Goal: Information Seeking & Learning: Check status

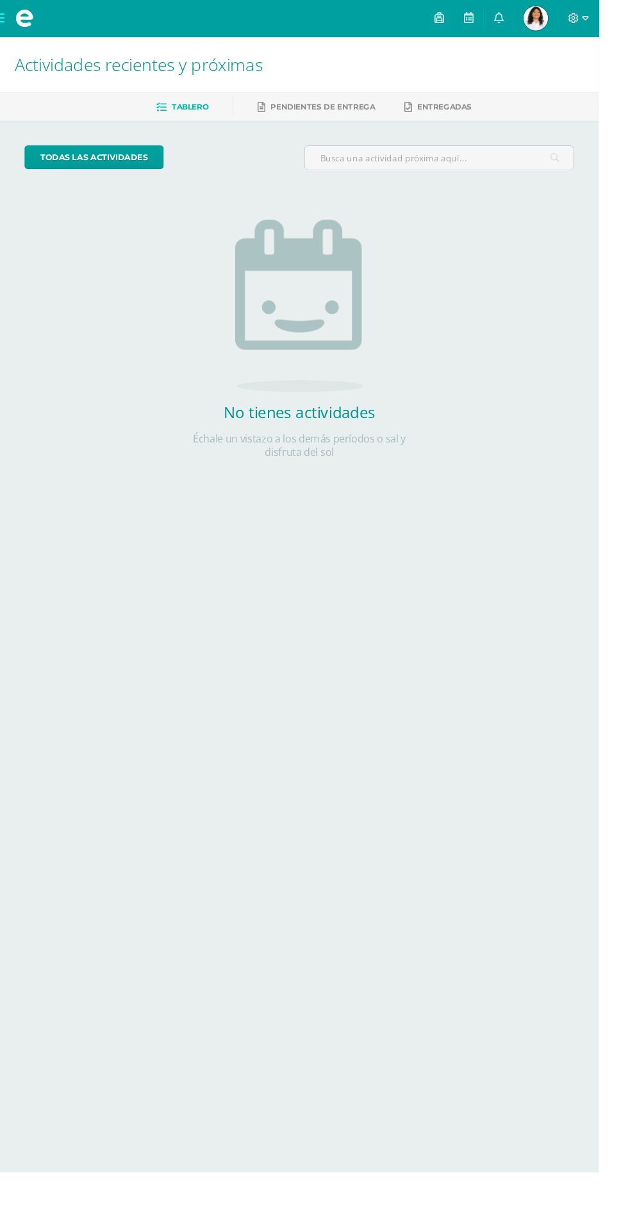
click at [582, 33] on link "[PERSON_NAME] Mi Perfil" at bounding box center [562, 19] width 46 height 38
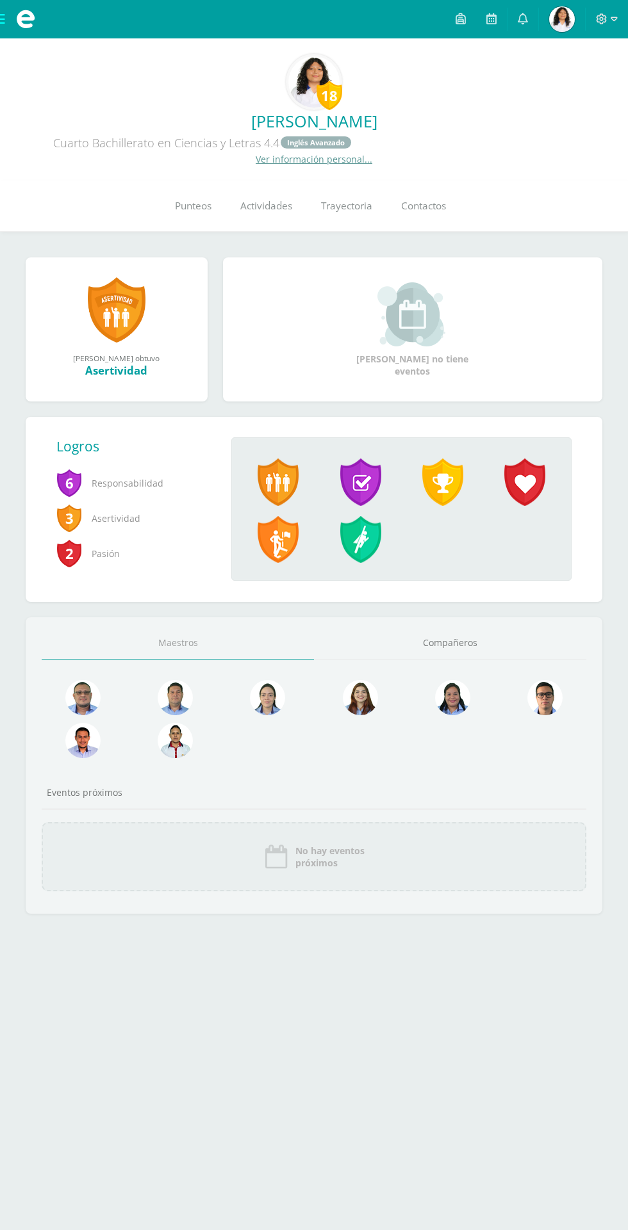
click at [562, 24] on img at bounding box center [562, 19] width 26 height 26
click at [532, 92] on icon at bounding box center [533, 87] width 9 height 9
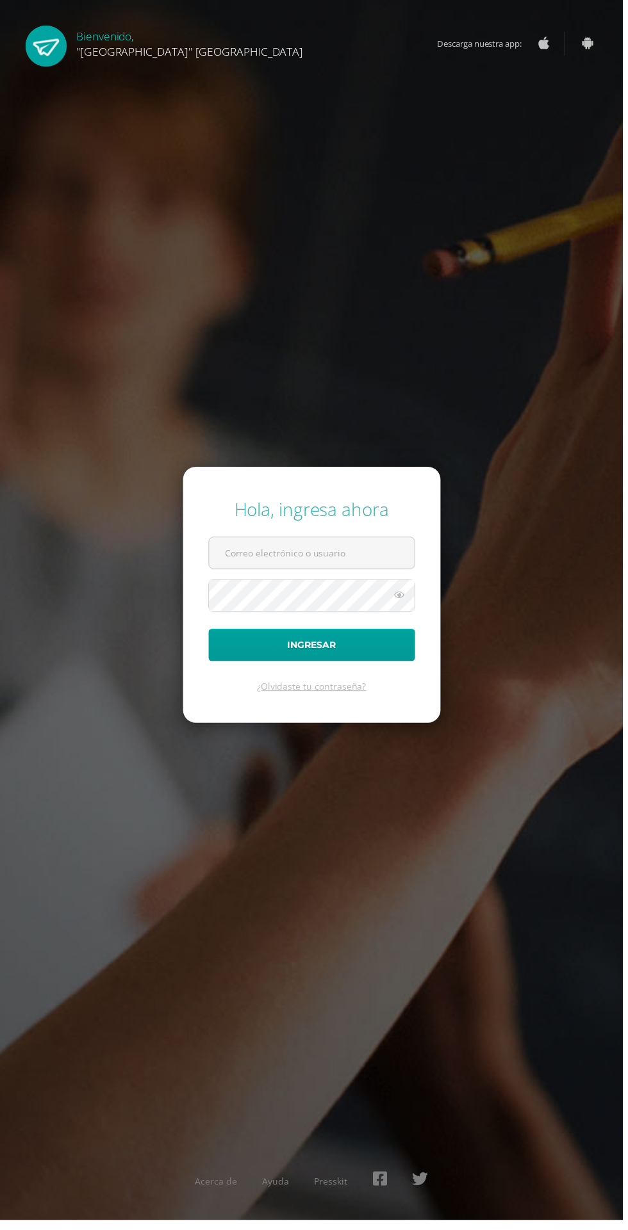
click at [375, 573] on input "text" at bounding box center [314, 557] width 207 height 31
click at [379, 573] on input "text" at bounding box center [314, 557] width 207 height 31
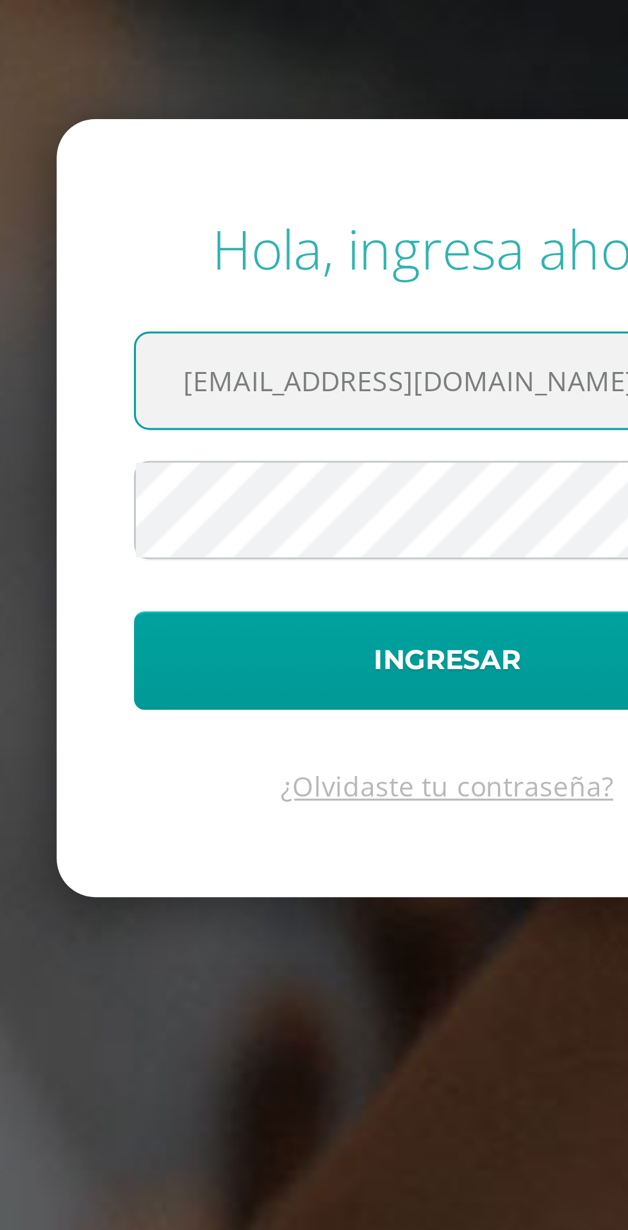
click at [256, 573] on input "25184@lasallechiquimula.edu.gt" at bounding box center [314, 557] width 207 height 31
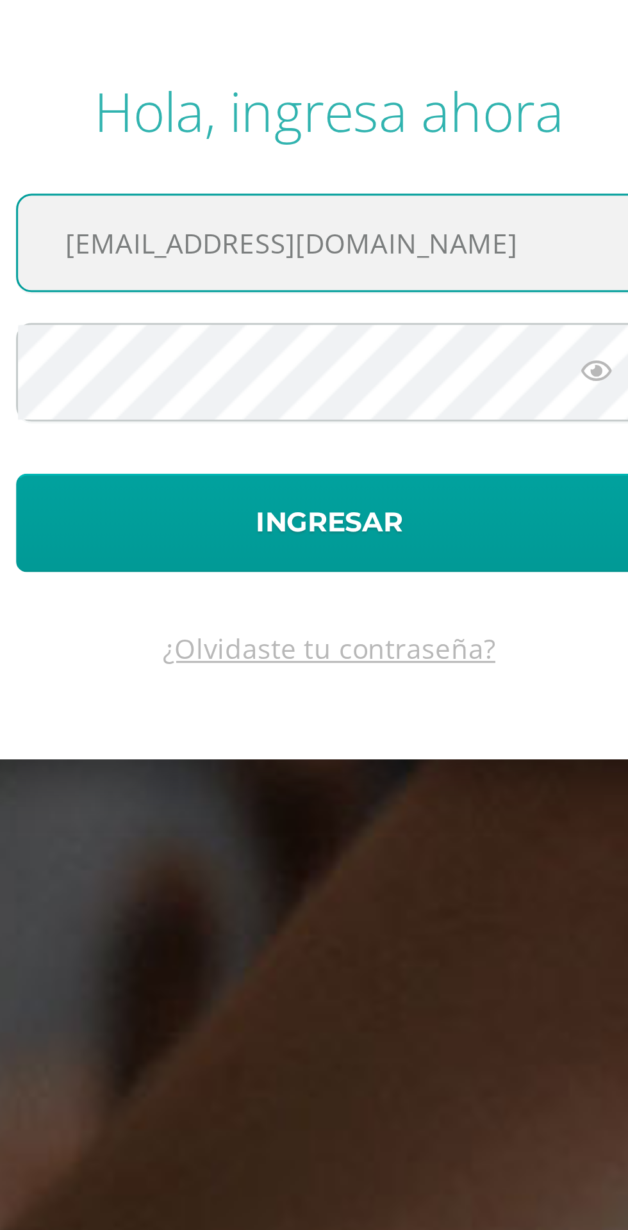
scroll to position [20, 0]
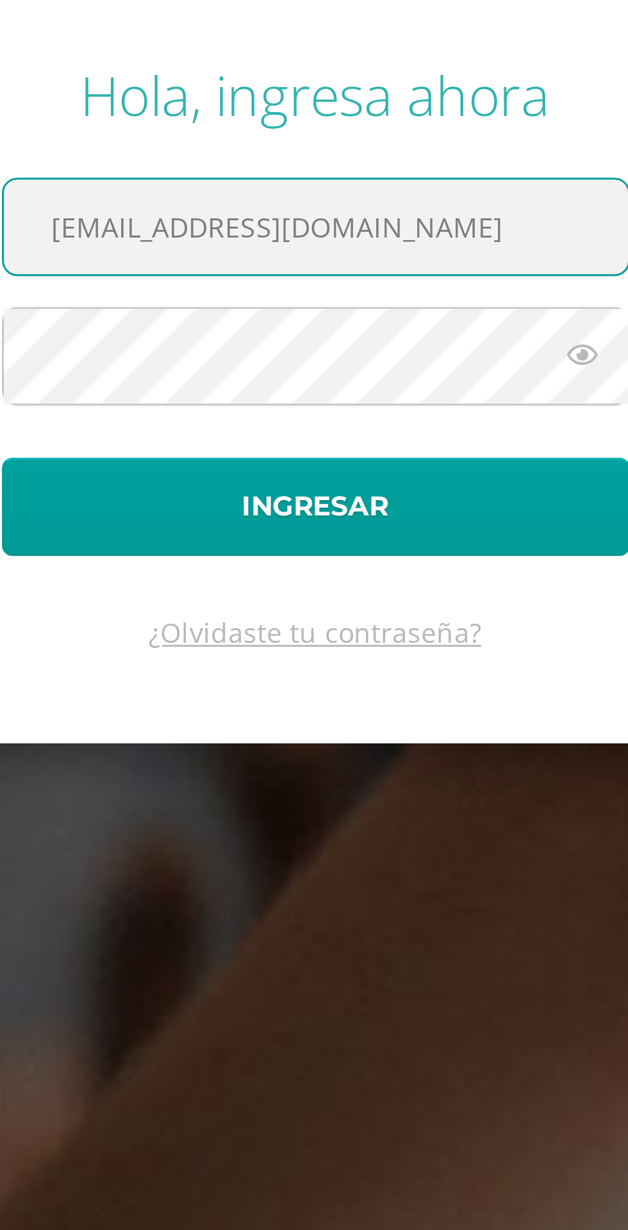
type input "25160@lasallechiquimula.edu.gt"
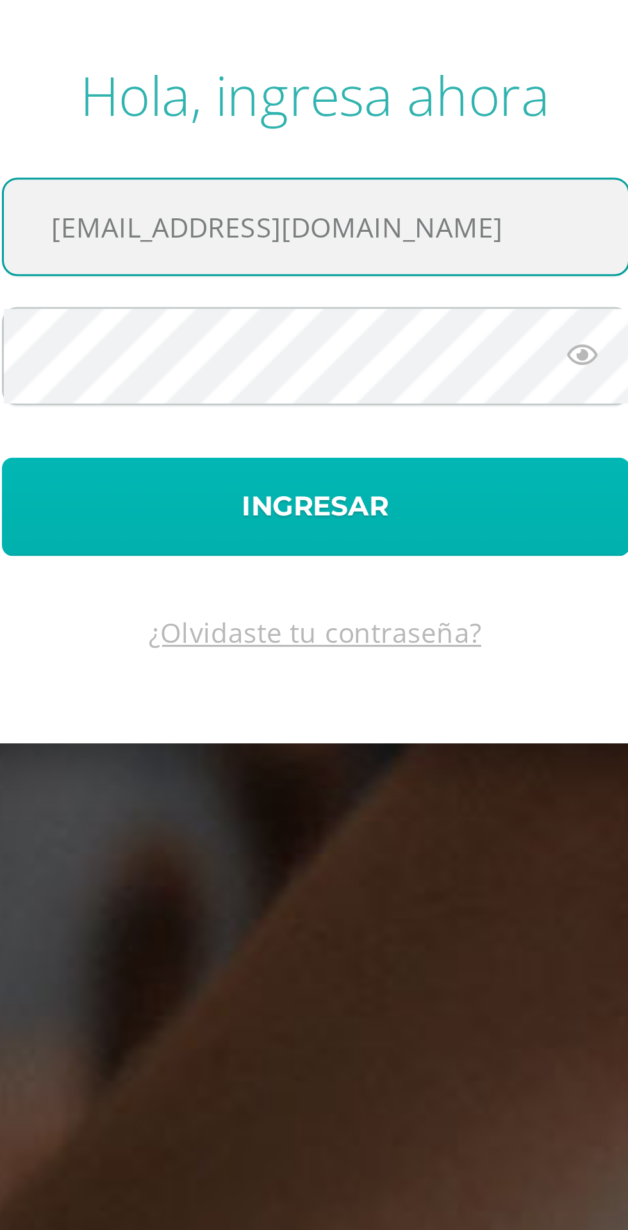
click at [393, 659] on button "Ingresar" at bounding box center [314, 650] width 208 height 33
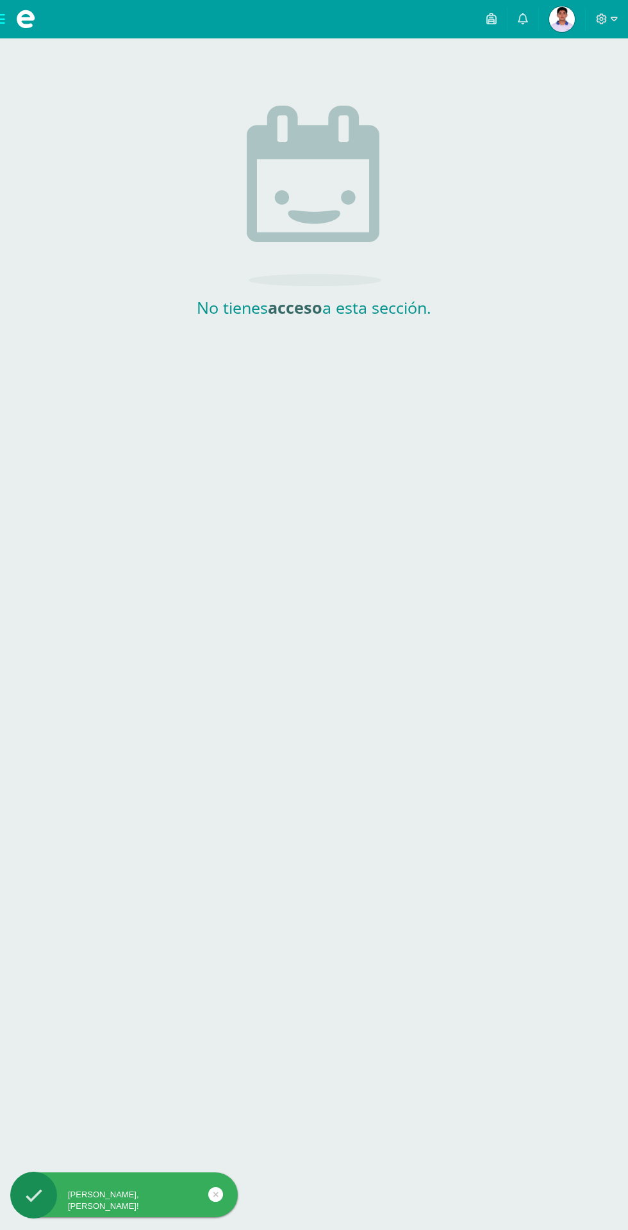
click at [553, 34] on link "Jorge Alexander Estudiante" at bounding box center [562, 19] width 46 height 38
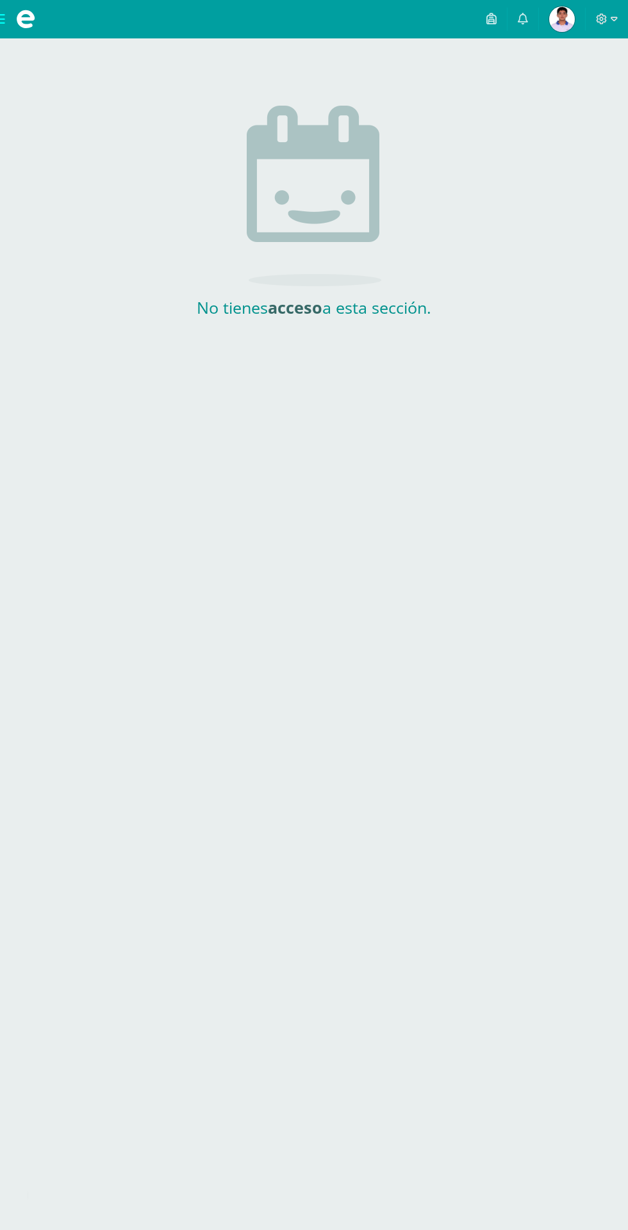
click at [560, 31] on img at bounding box center [562, 19] width 26 height 26
click at [560, 26] on img at bounding box center [562, 19] width 26 height 26
click at [563, 28] on img at bounding box center [562, 19] width 26 height 26
click at [558, 33] on link "Jorge Alexander Estudiante" at bounding box center [562, 19] width 46 height 38
click at [601, 19] on icon at bounding box center [602, 19] width 12 height 12
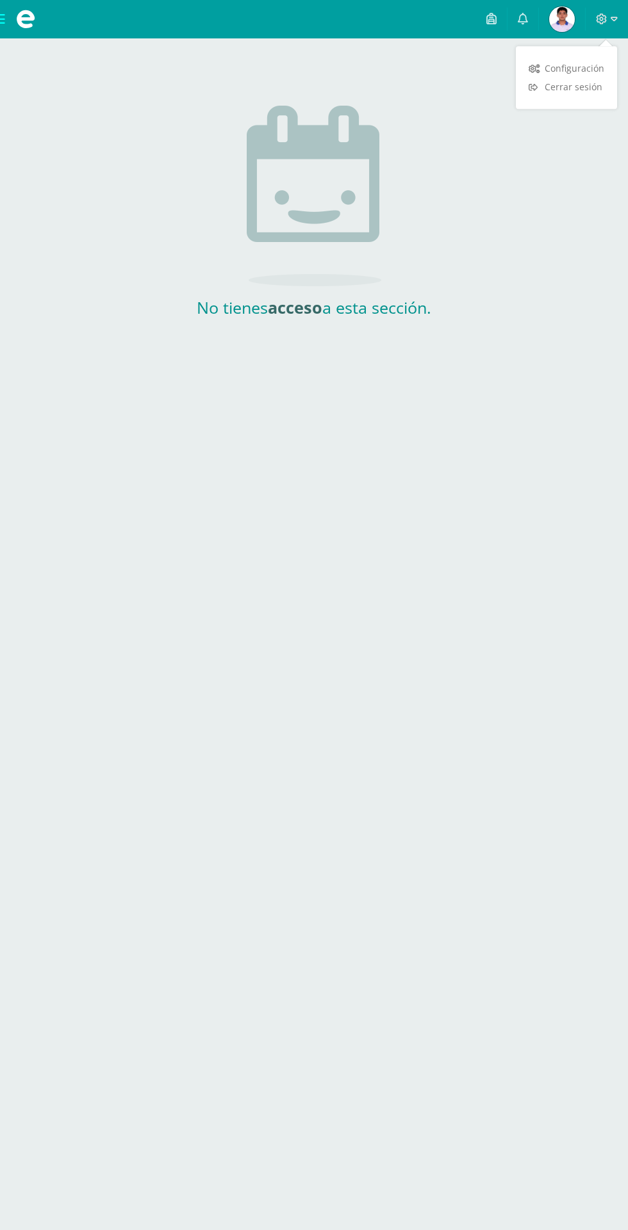
click at [589, 95] on link "Cerrar sesión" at bounding box center [566, 86] width 101 height 19
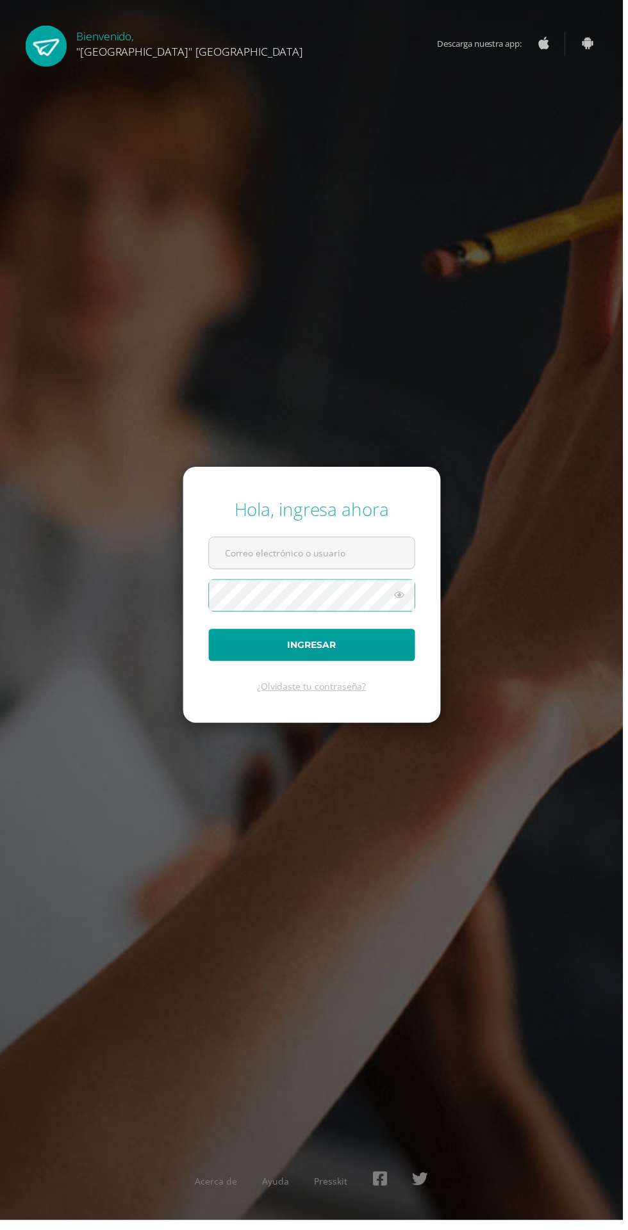
click at [375, 573] on input "text" at bounding box center [314, 557] width 207 height 31
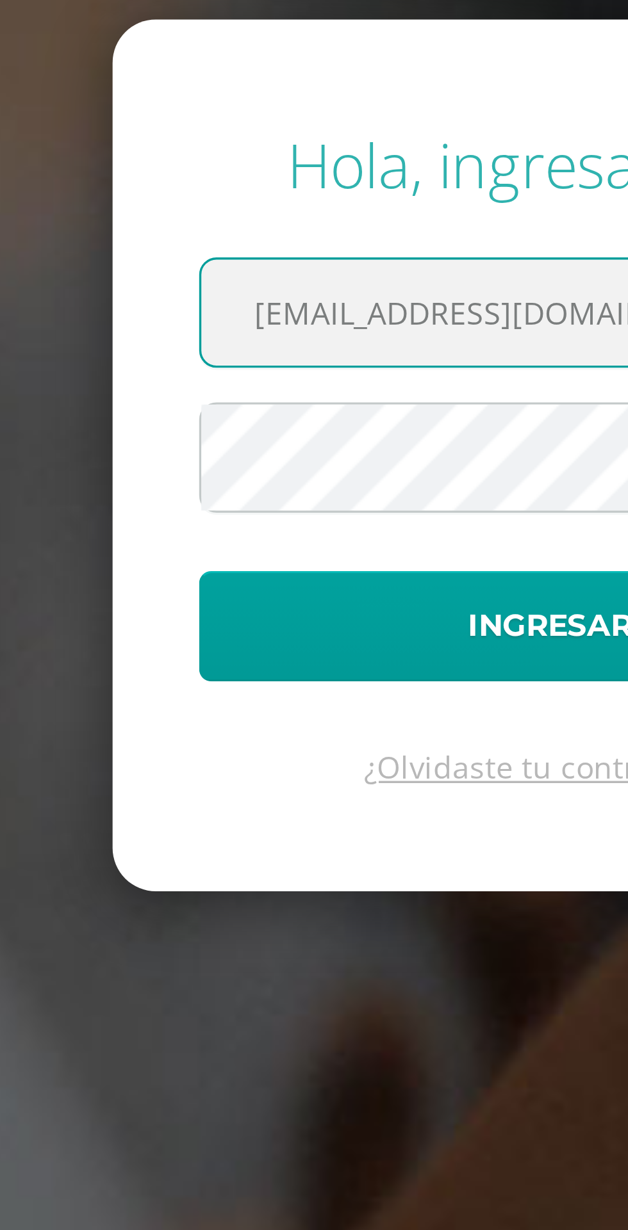
click at [252, 573] on input "25184@lasallechiquimula.edu.gt" at bounding box center [314, 557] width 207 height 31
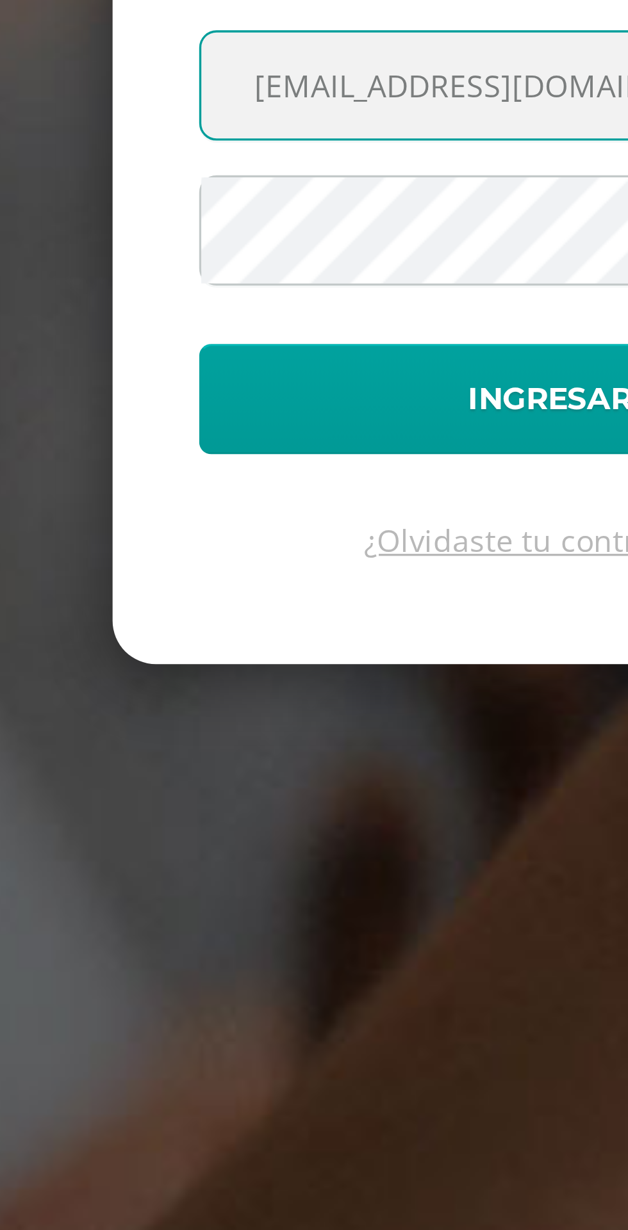
type input "25132@lasallechiquimula.edu.gt"
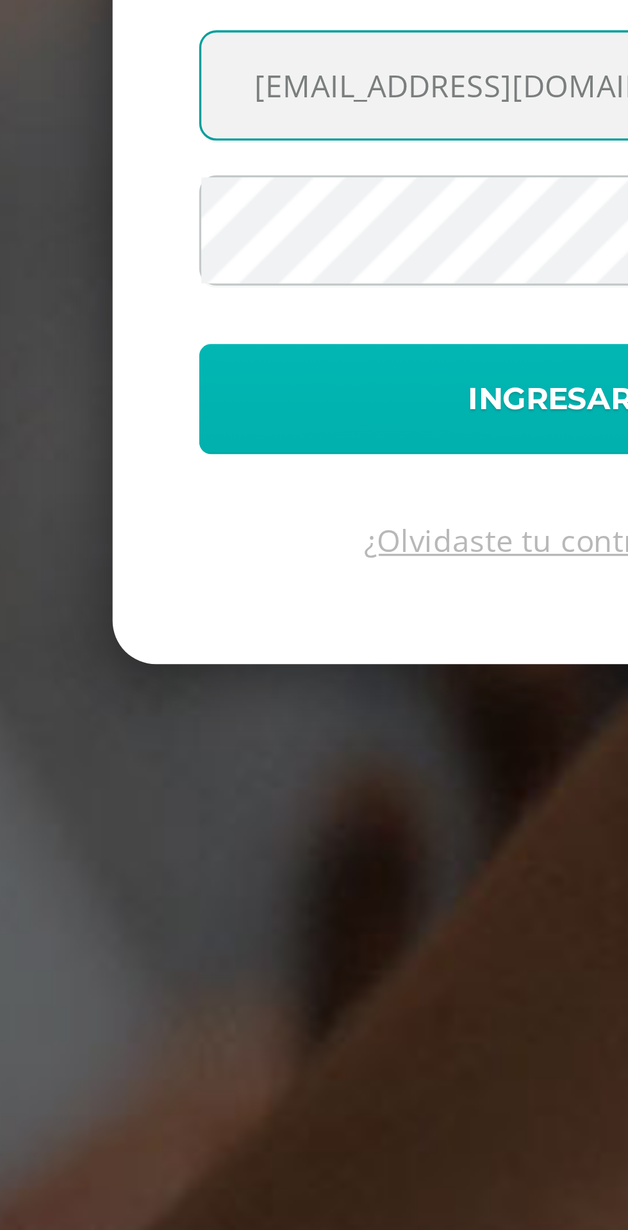
click at [279, 667] on button "Ingresar" at bounding box center [314, 650] width 208 height 33
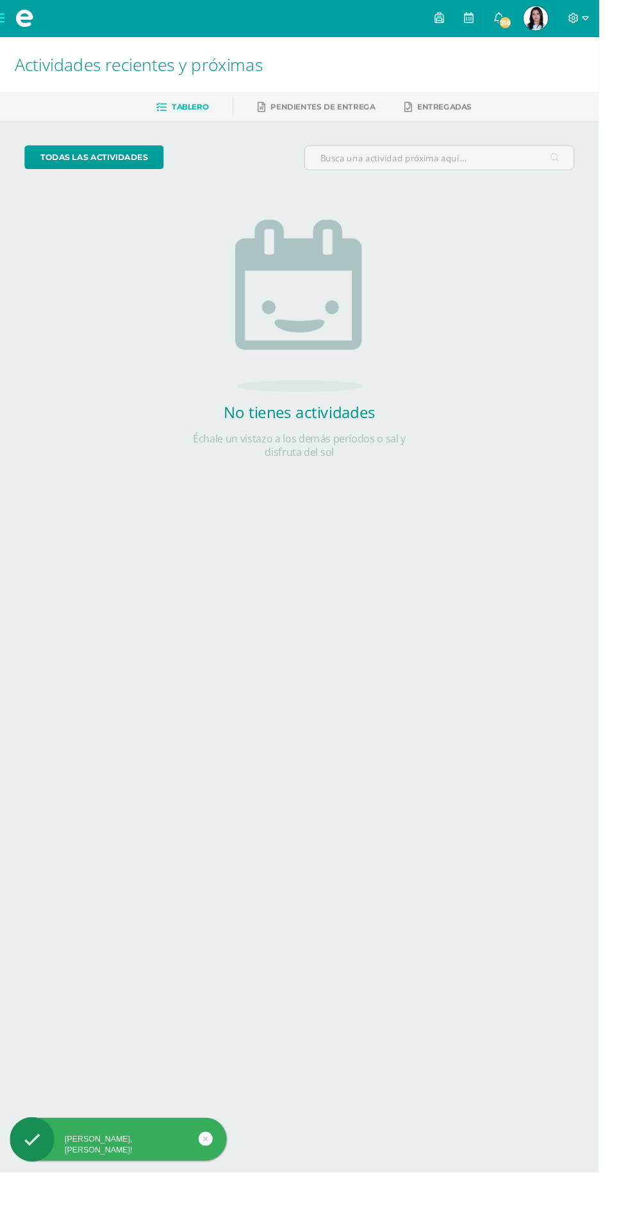
click at [574, 11] on img at bounding box center [562, 19] width 26 height 26
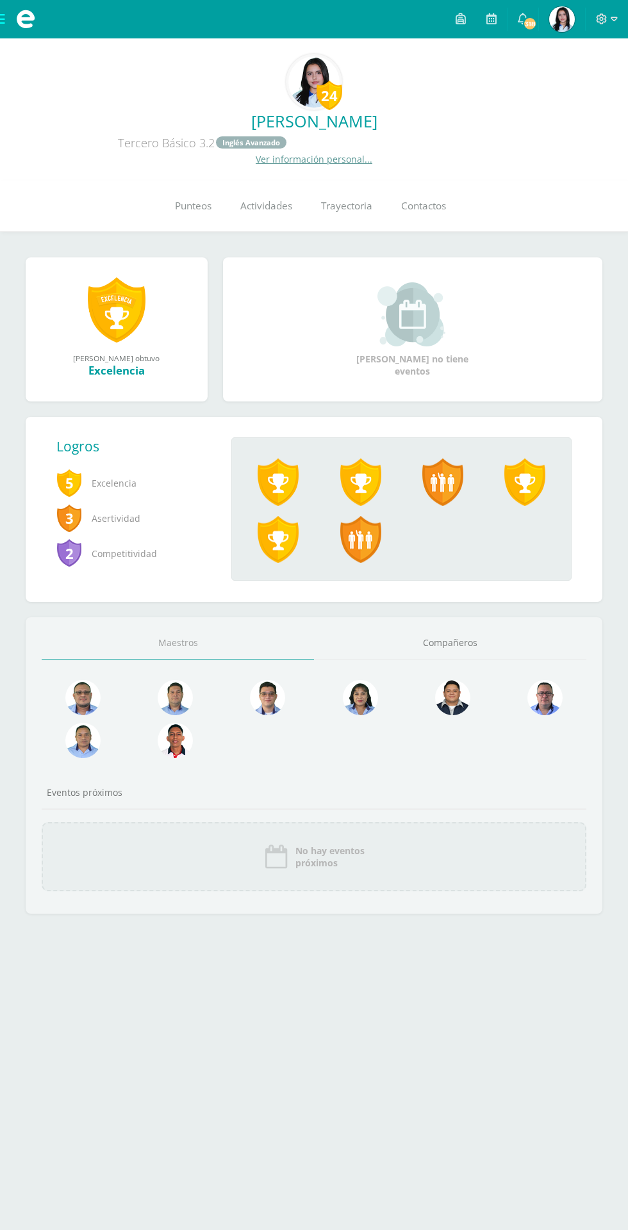
click at [191, 206] on span "Punteos" at bounding box center [193, 206] width 37 height 13
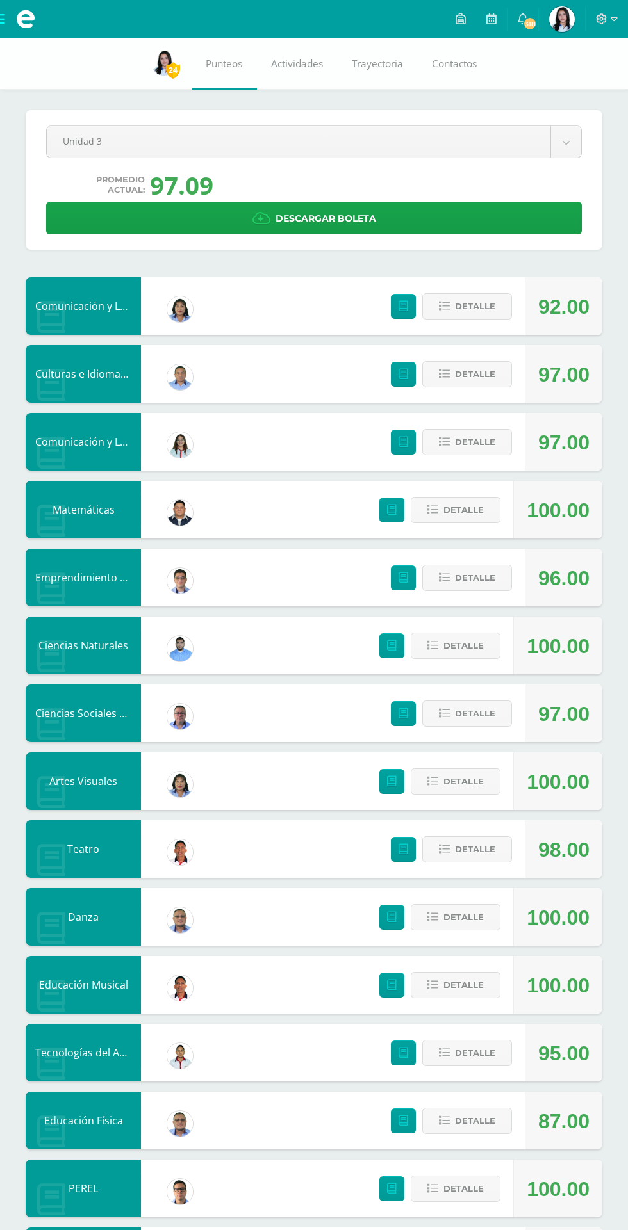
click at [560, 26] on img at bounding box center [562, 19] width 26 height 26
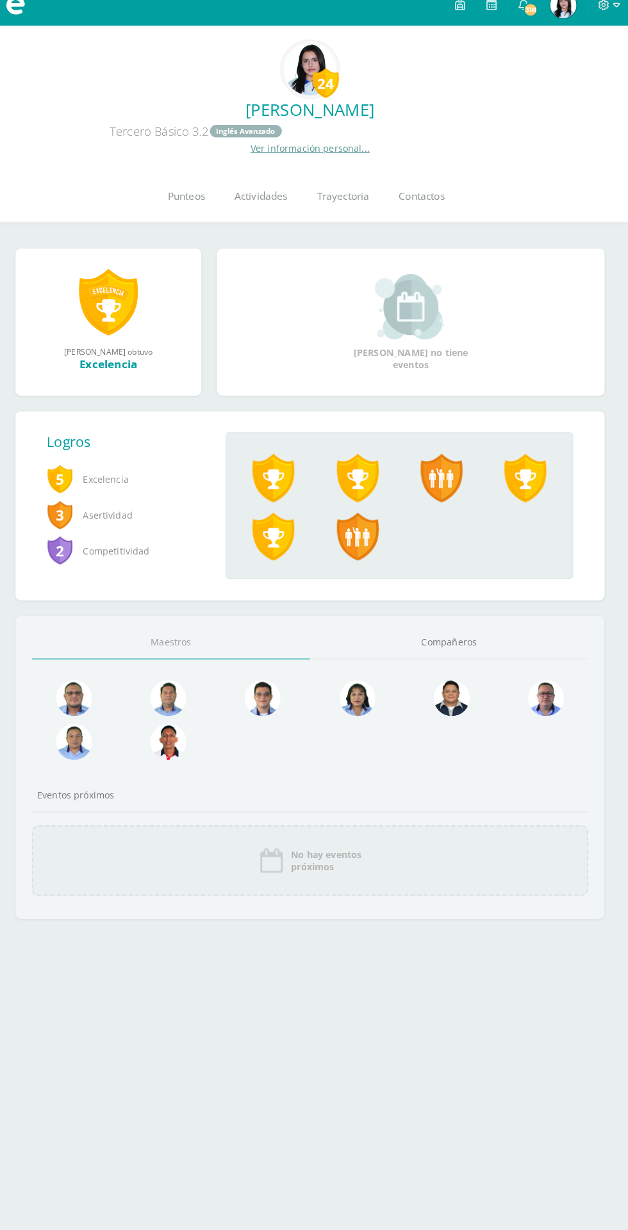
click at [601, 19] on icon at bounding box center [602, 19] width 12 height 12
click at [554, 91] on span "Cerrar sesión" at bounding box center [573, 87] width 58 height 12
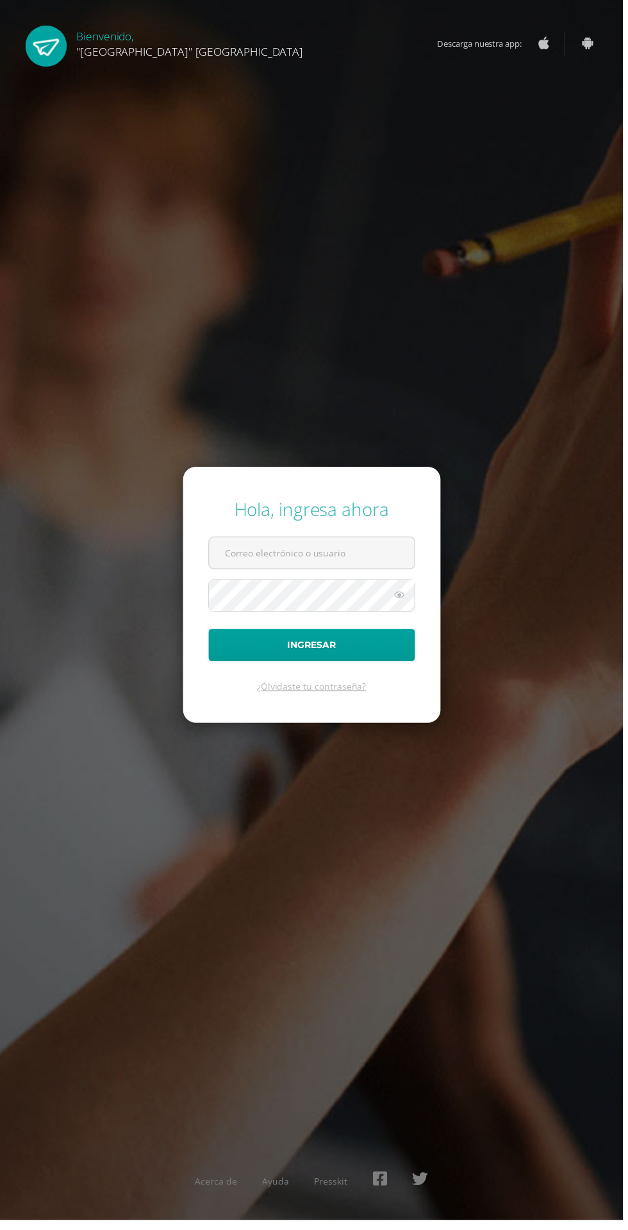
click at [395, 573] on input "text" at bounding box center [314, 557] width 207 height 31
click at [382, 573] on input "text" at bounding box center [314, 557] width 207 height 31
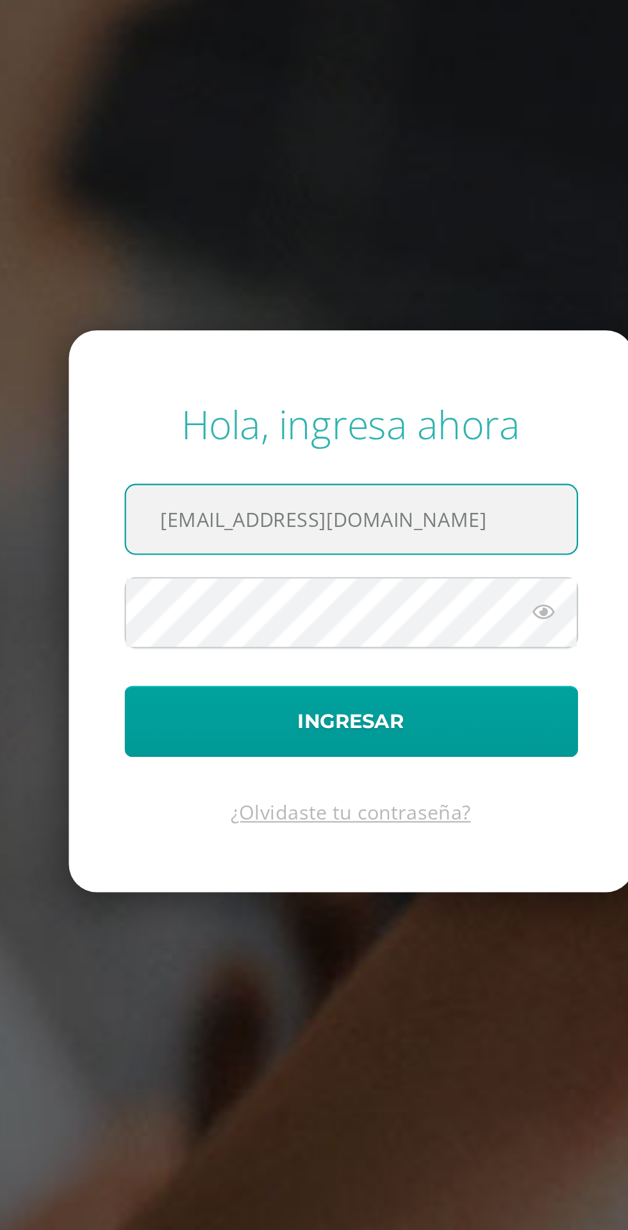
click at [252, 573] on input "[EMAIL_ADDRESS][DOMAIN_NAME]" at bounding box center [314, 557] width 207 height 31
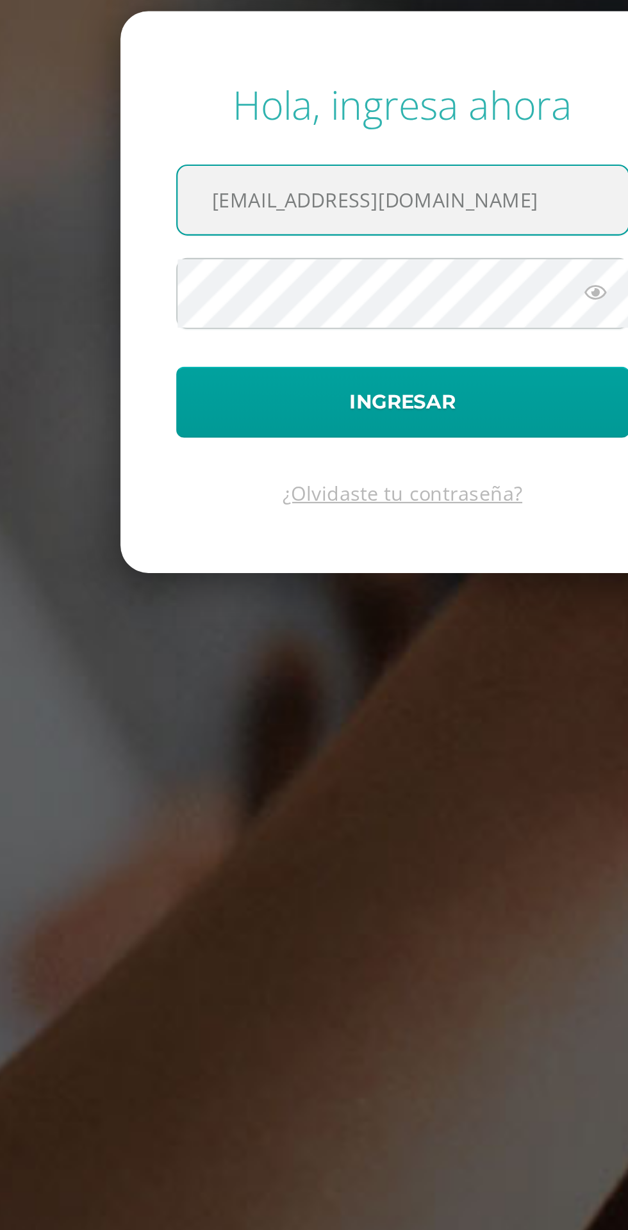
type input "[EMAIL_ADDRESS][DOMAIN_NAME]"
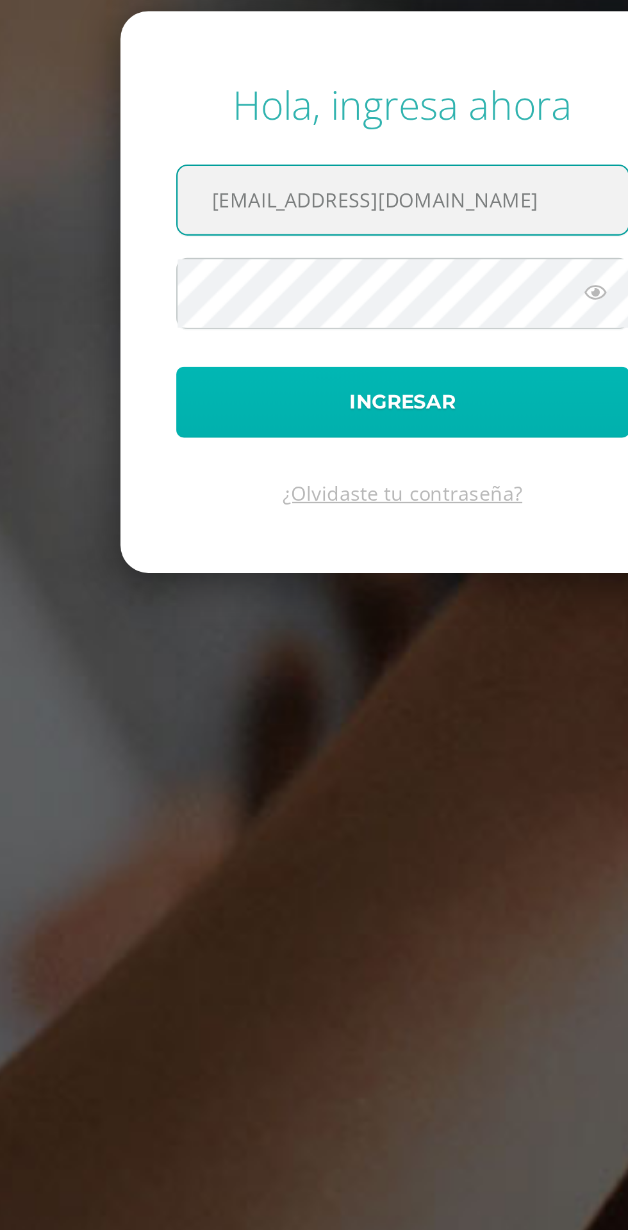
click at [384, 667] on button "Ingresar" at bounding box center [314, 650] width 208 height 33
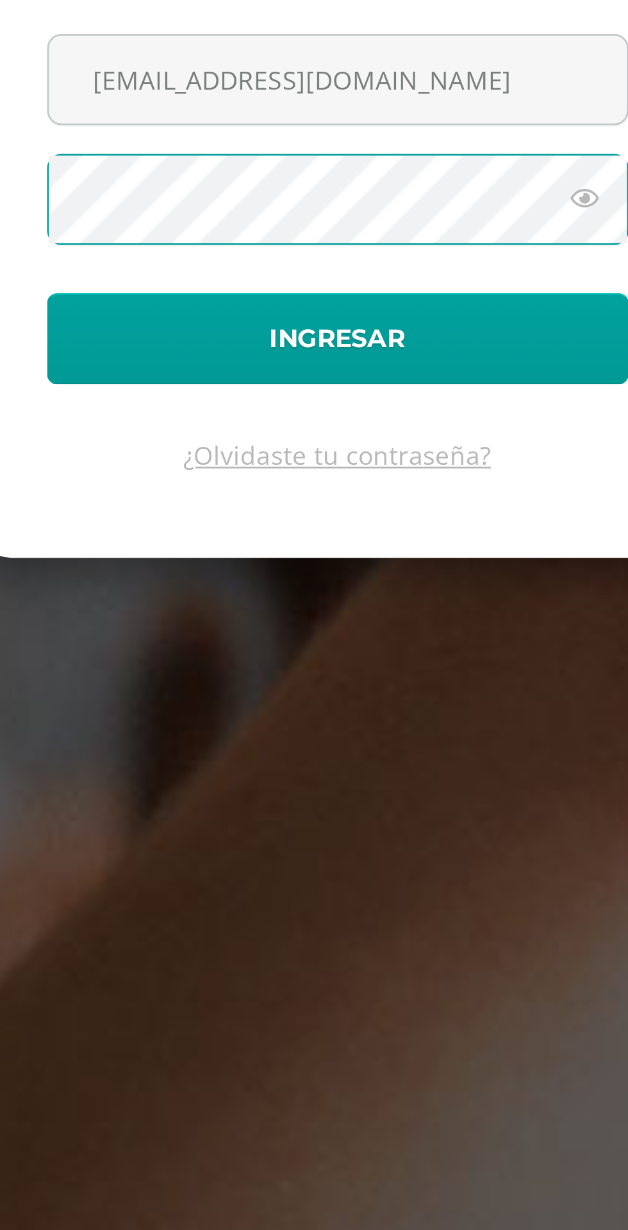
scroll to position [6, 0]
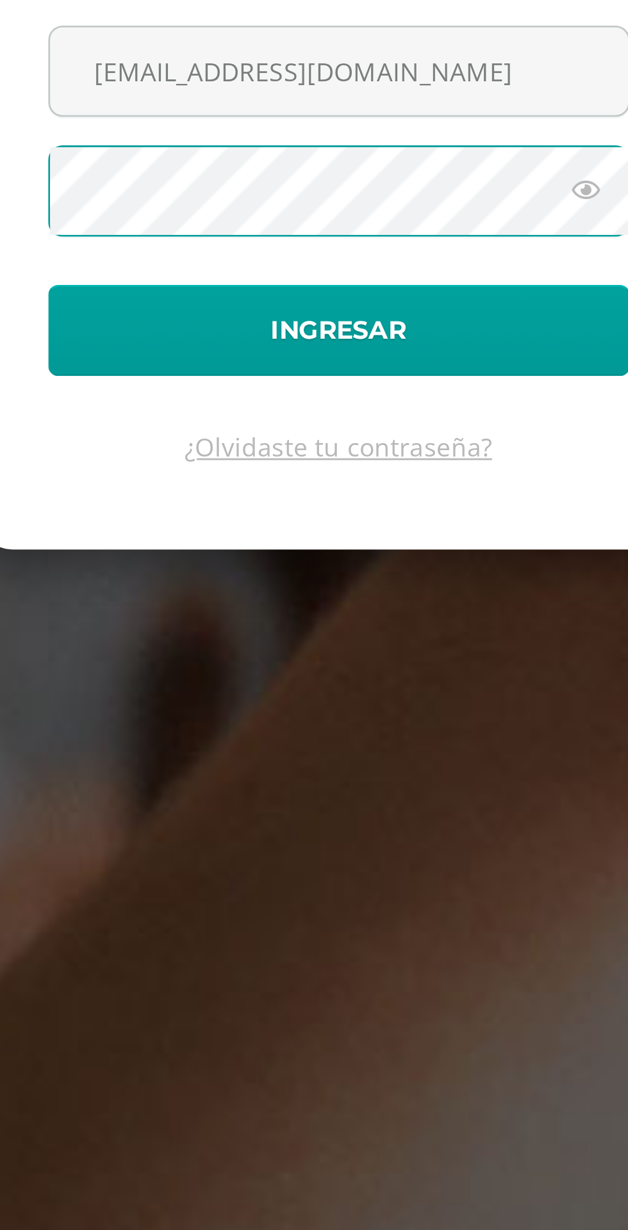
click at [403, 626] on icon at bounding box center [402, 617] width 17 height 15
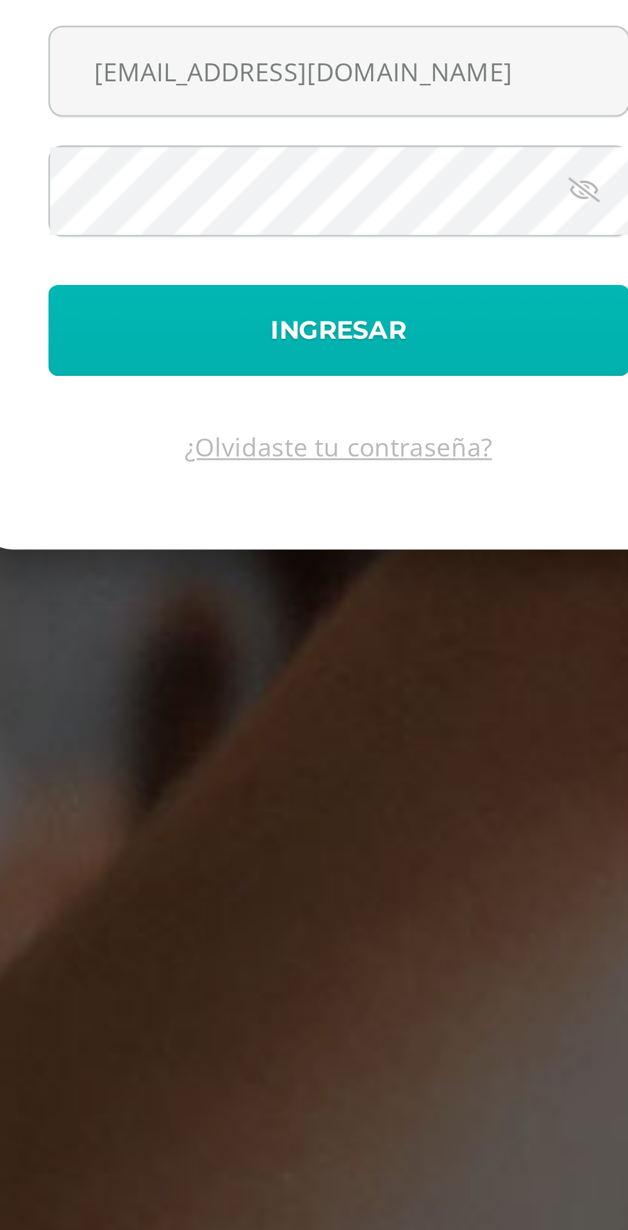
click at [387, 685] on button "Ingresar" at bounding box center [314, 668] width 208 height 33
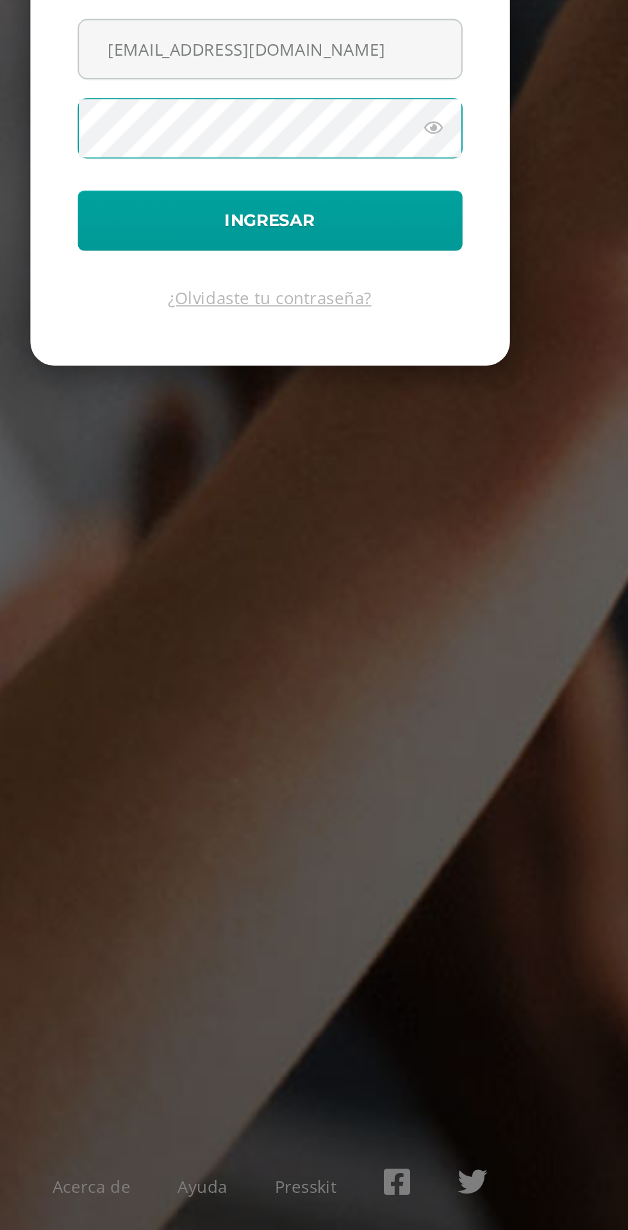
click at [398, 626] on icon at bounding box center [402, 617] width 17 height 15
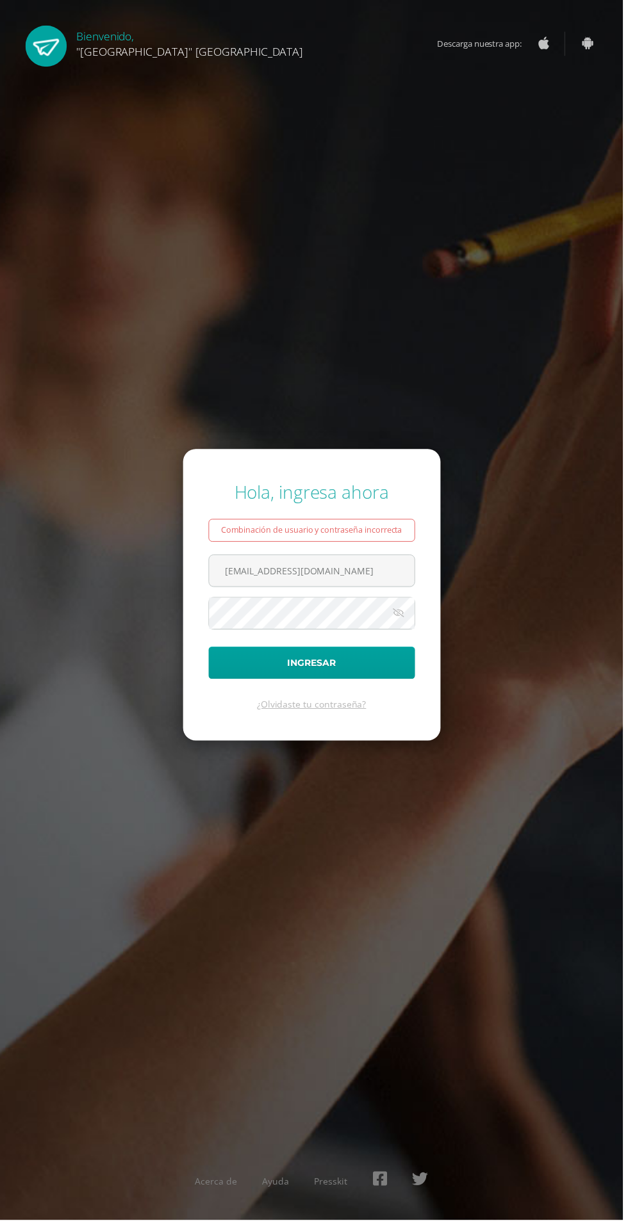
scroll to position [11, 0]
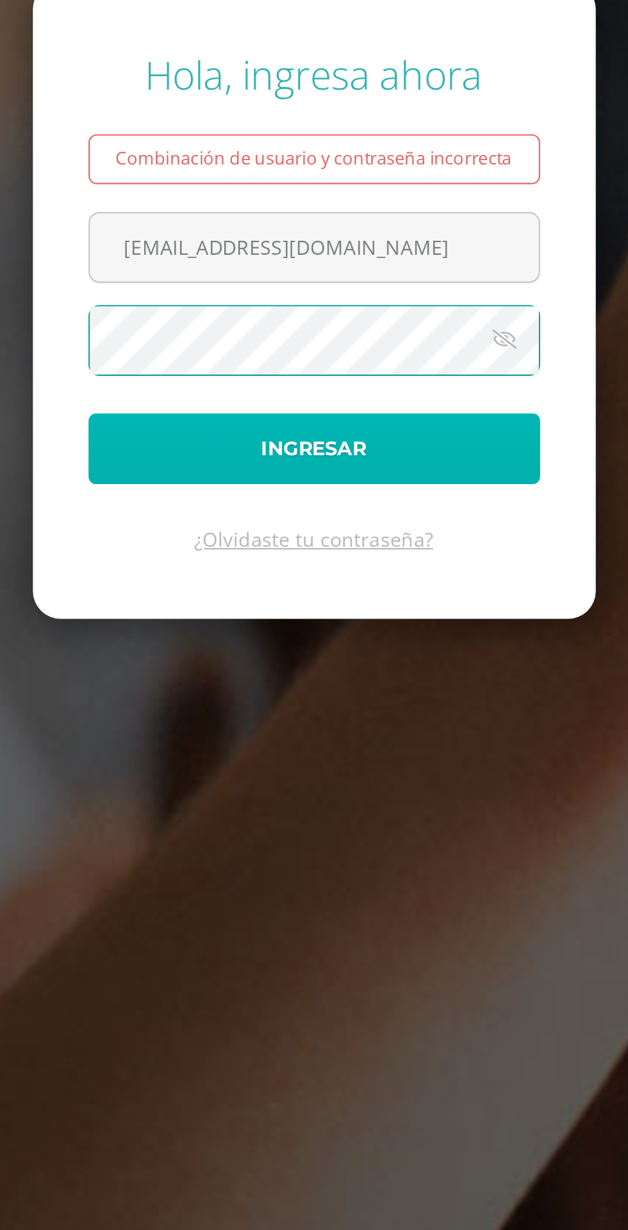
click at [329, 685] on button "Ingresar" at bounding box center [314, 668] width 208 height 33
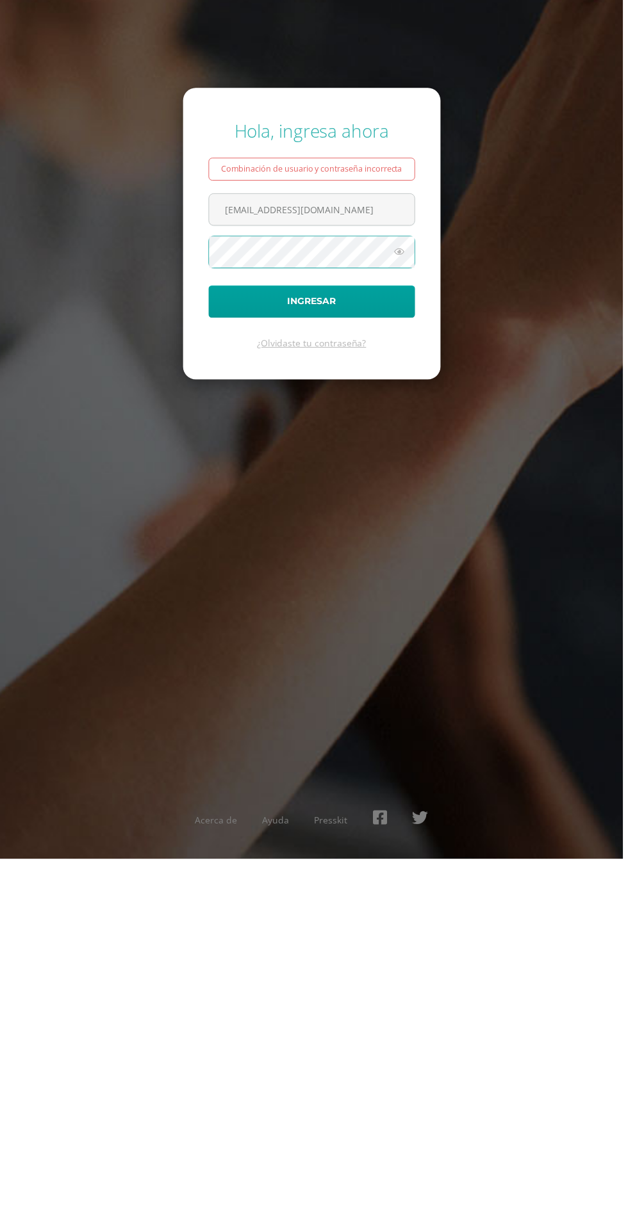
click at [402, 626] on icon at bounding box center [402, 617] width 17 height 15
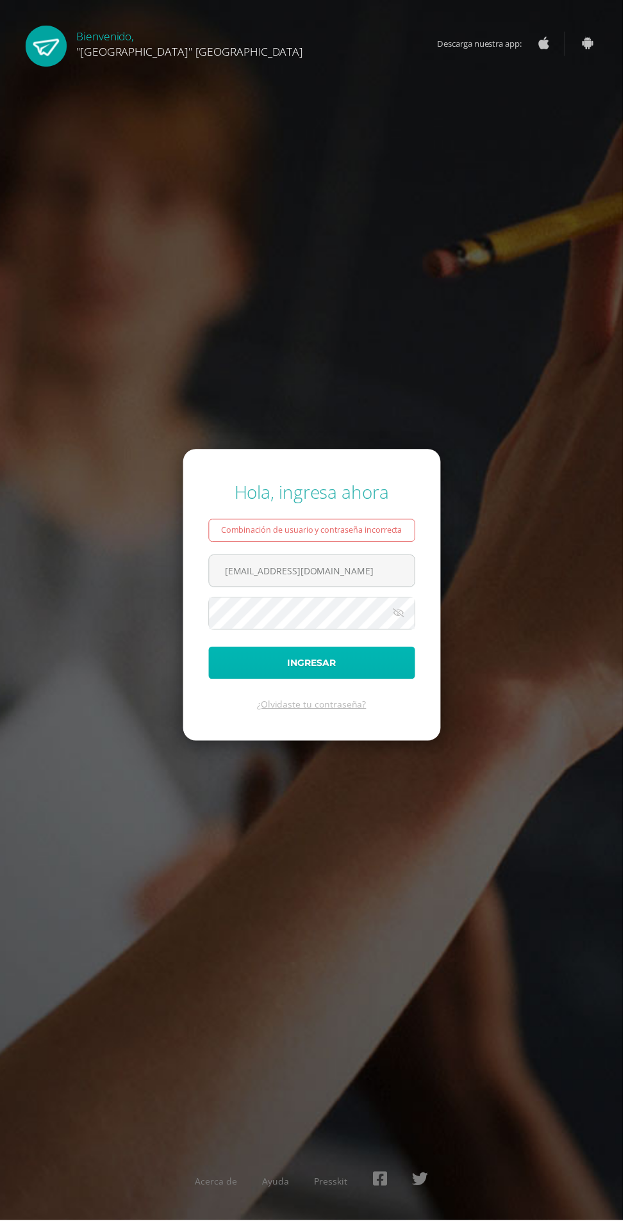
click at [386, 685] on button "Ingresar" at bounding box center [314, 668] width 208 height 33
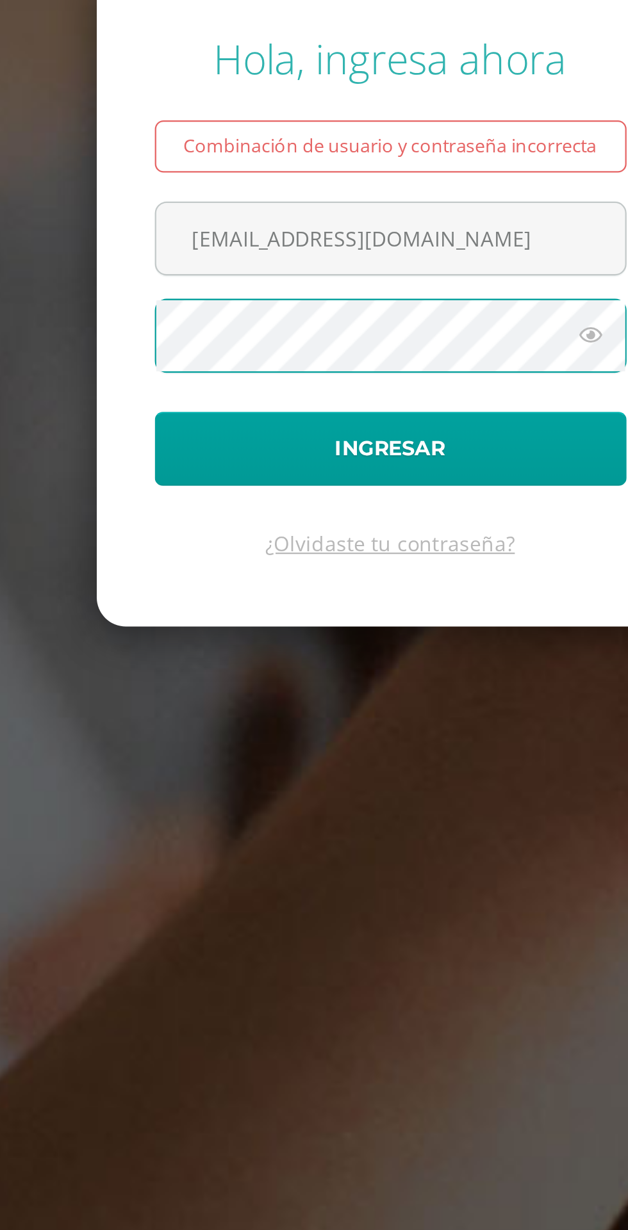
scroll to position [29, 0]
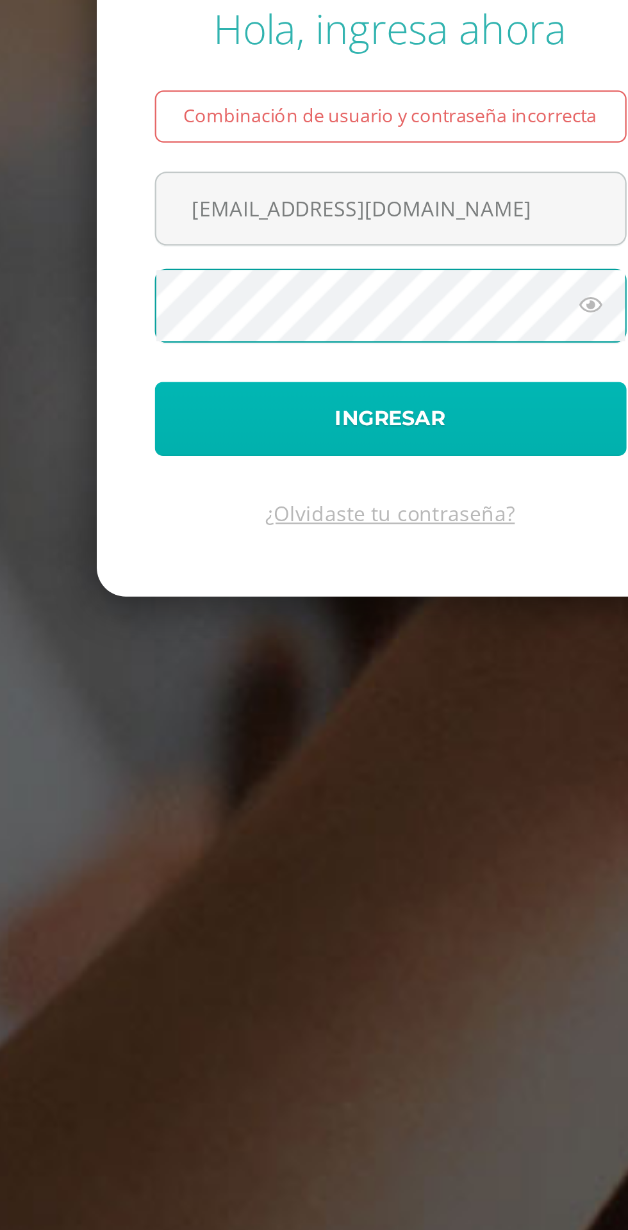
click at [353, 685] on button "Ingresar" at bounding box center [314, 668] width 208 height 33
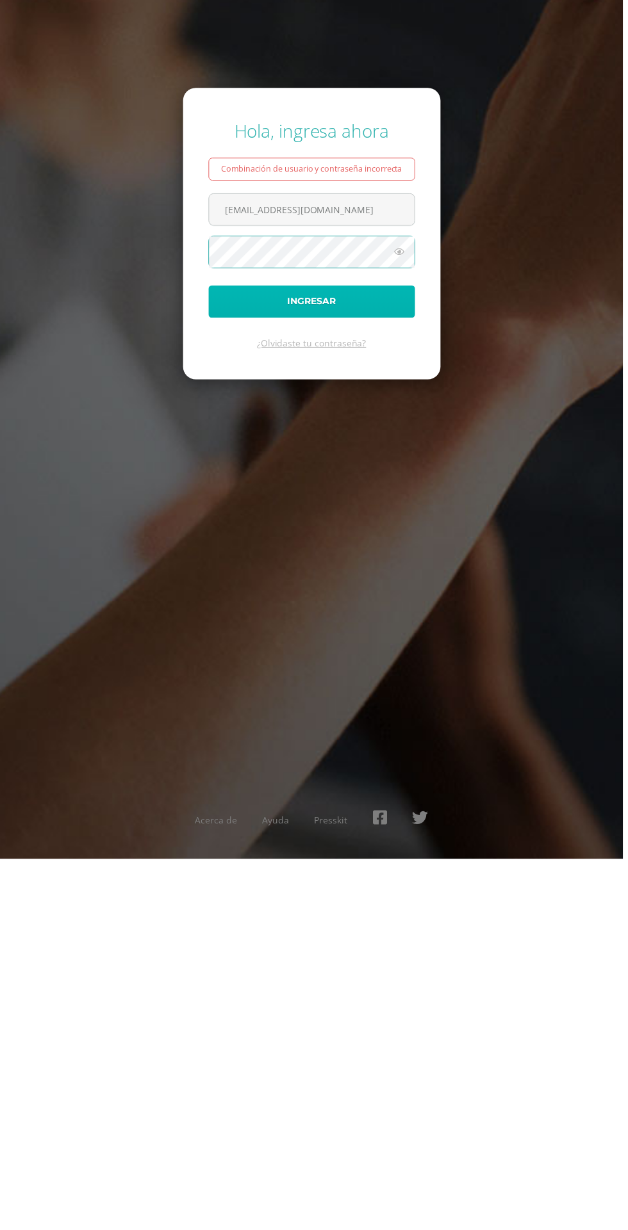
click at [410, 685] on button "Ingresar" at bounding box center [314, 668] width 208 height 33
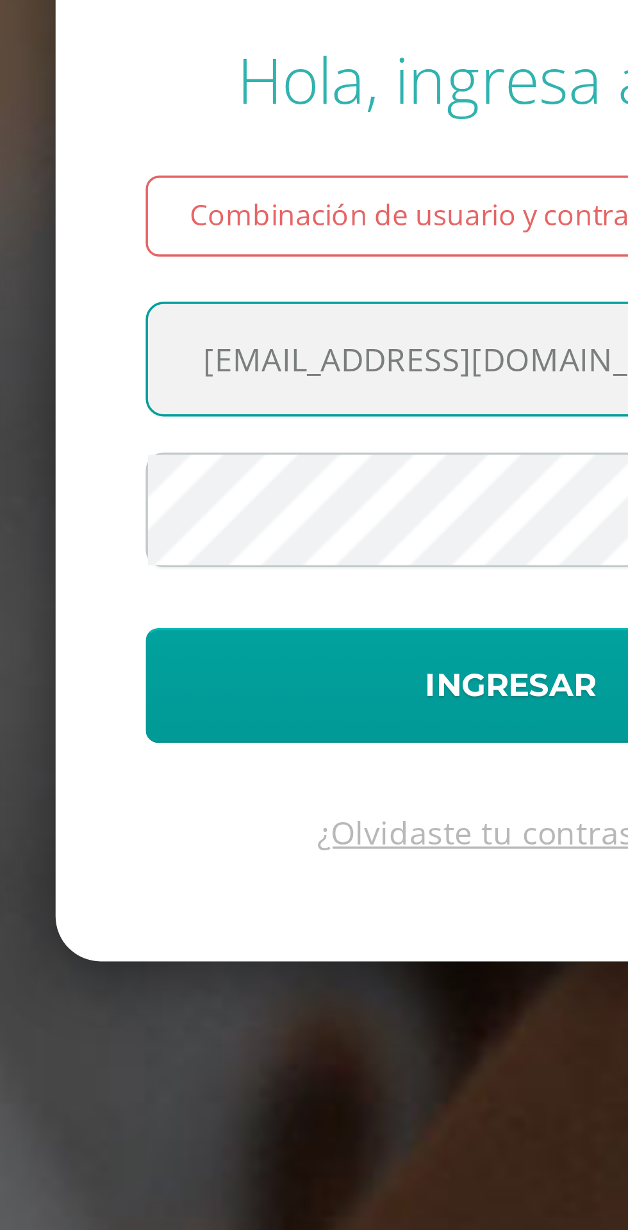
scroll to position [10, 0]
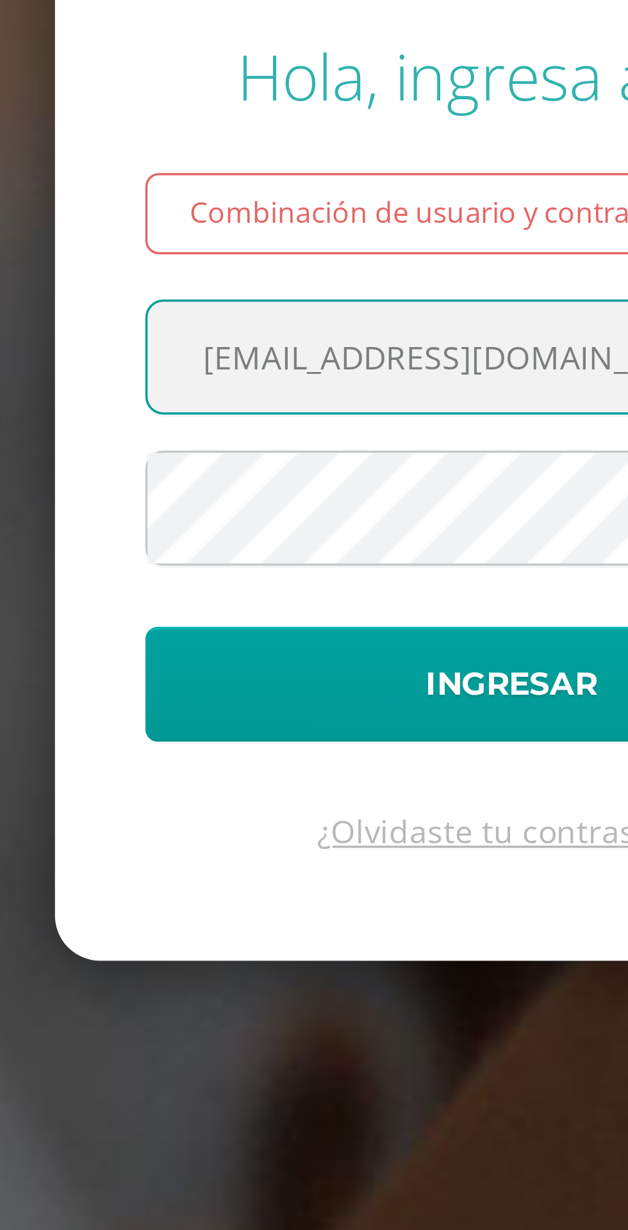
click at [232, 591] on input "21132@lasallechiquimula.edu.gt" at bounding box center [314, 575] width 207 height 31
click at [239, 591] on input "21132@lasallechiquimula.edu.gt" at bounding box center [314, 575] width 207 height 31
click at [240, 591] on input "21132@lasallechiquimula.edu.gt" at bounding box center [314, 575] width 207 height 31
click at [235, 591] on input "21132@lasallechiquimula.edu.gt" at bounding box center [314, 575] width 207 height 31
click at [250, 591] on input "22132@lasallechiquimula.edu.gt" at bounding box center [314, 575] width 207 height 31
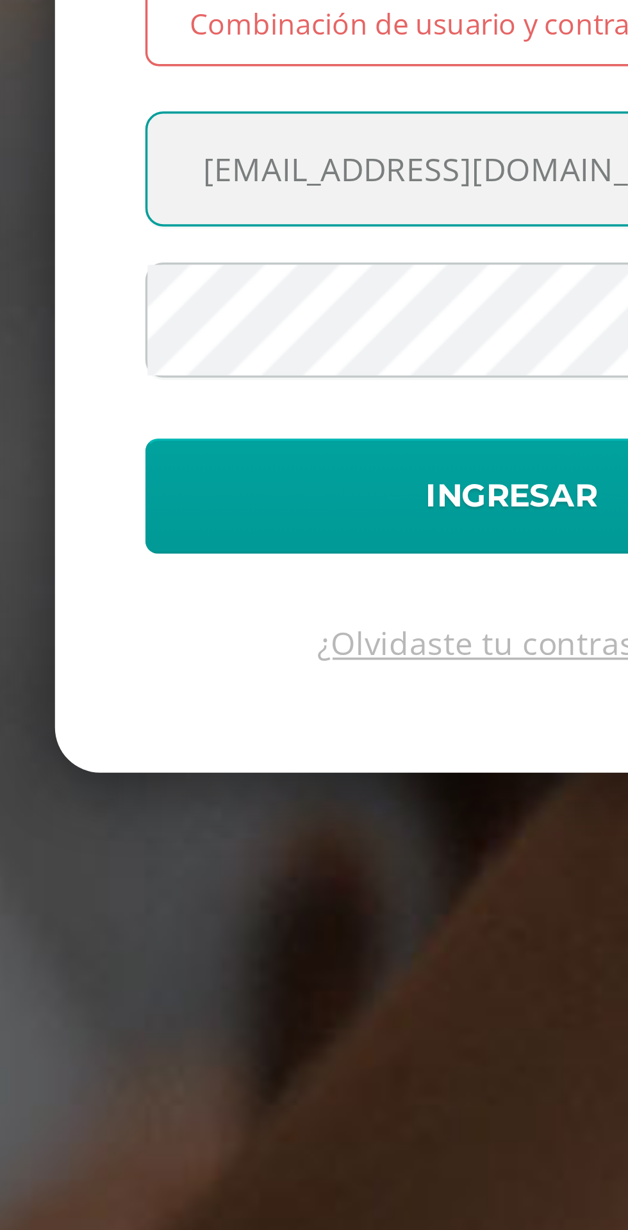
type input "22114@lasallechiquimula.edu.gt"
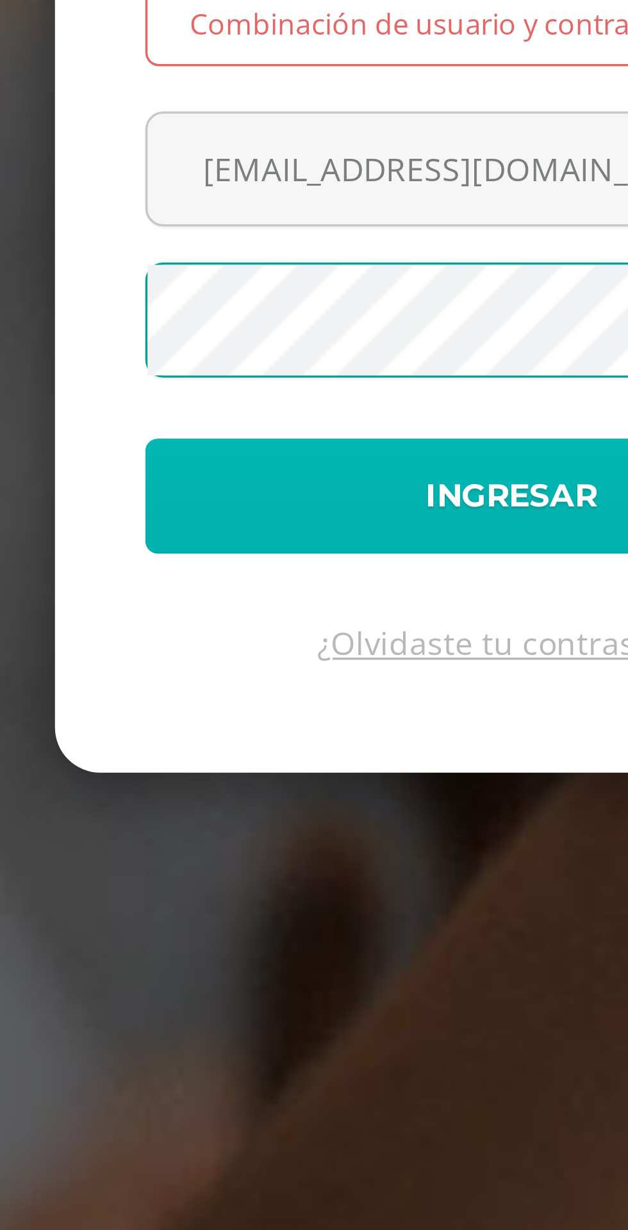
click at [325, 685] on button "Ingresar" at bounding box center [314, 668] width 208 height 33
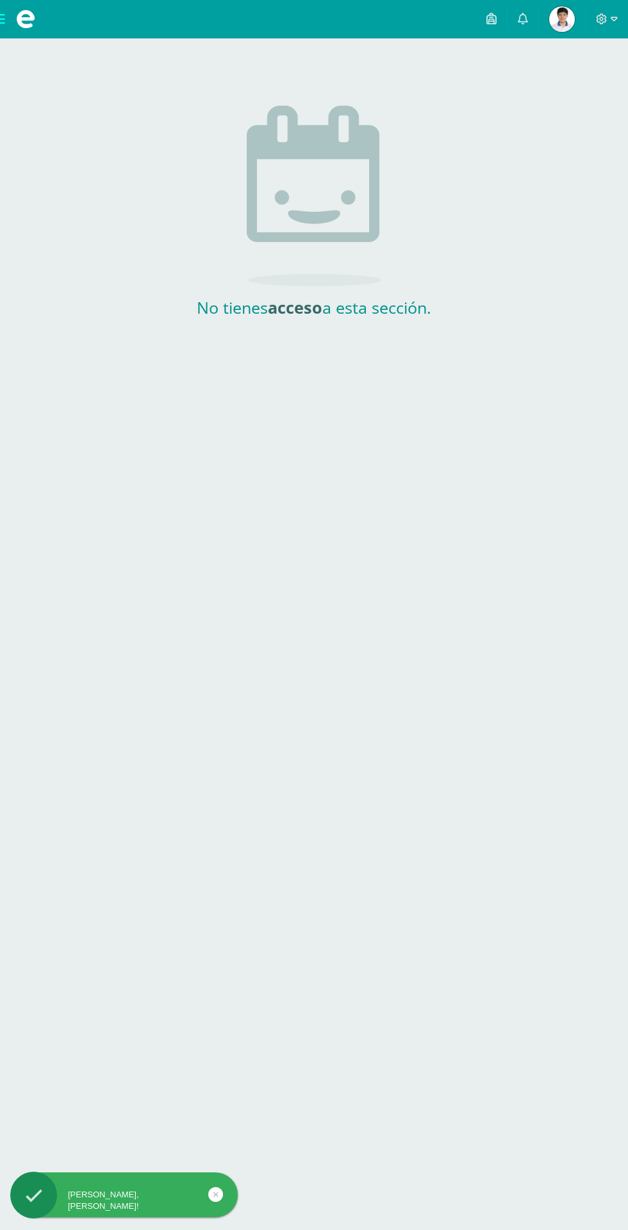
click at [556, 20] on img at bounding box center [562, 19] width 26 height 26
click at [578, 29] on link "Xavier Alexander Estudiante" at bounding box center [562, 19] width 46 height 38
click at [608, 15] on span at bounding box center [607, 19] width 22 height 14
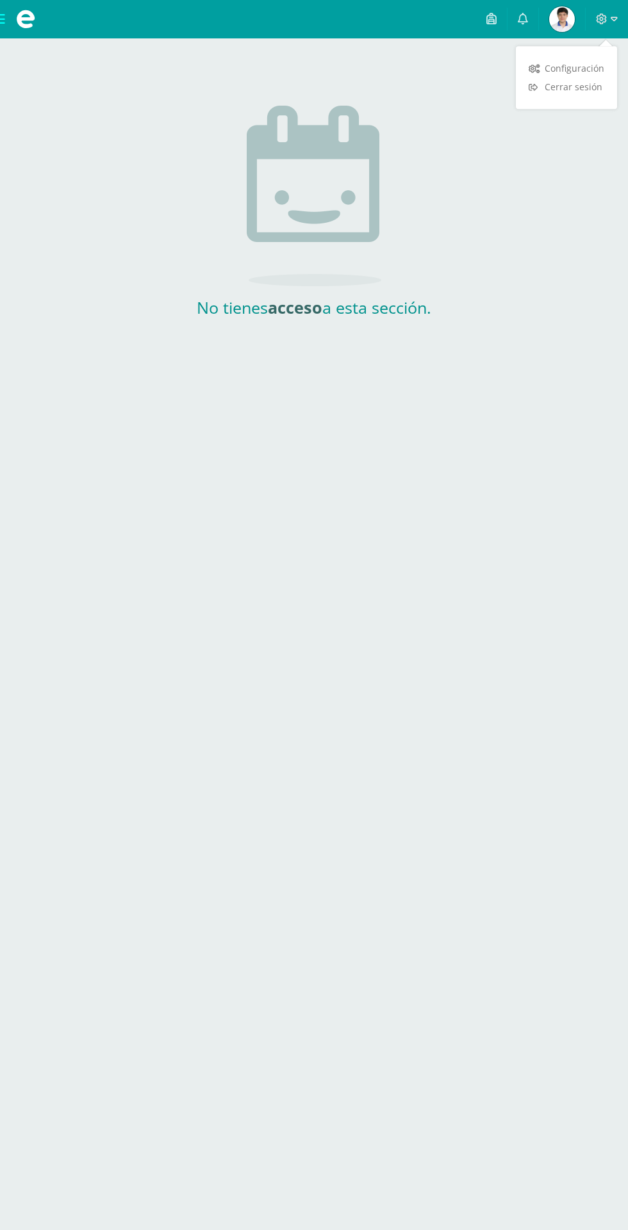
click at [598, 89] on span "Cerrar sesión" at bounding box center [573, 87] width 58 height 12
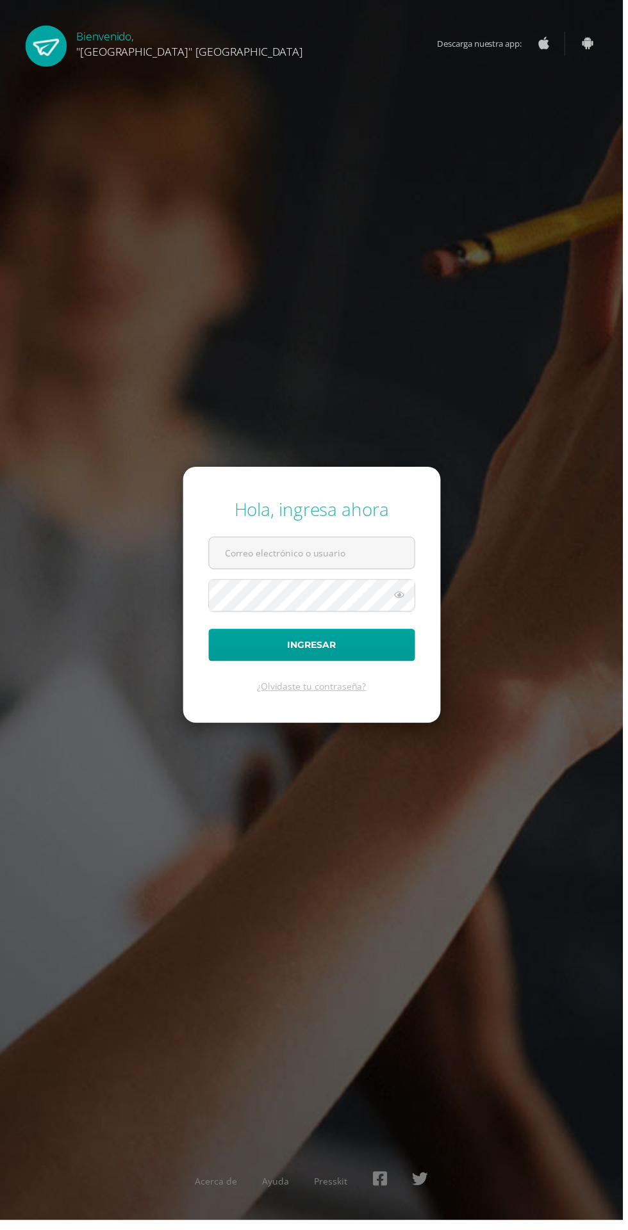
click at [387, 573] on input "text" at bounding box center [314, 557] width 207 height 31
type input "[EMAIL_ADDRESS][DOMAIN_NAME]"
click at [210, 634] on button "Ingresar" at bounding box center [314, 650] width 208 height 33
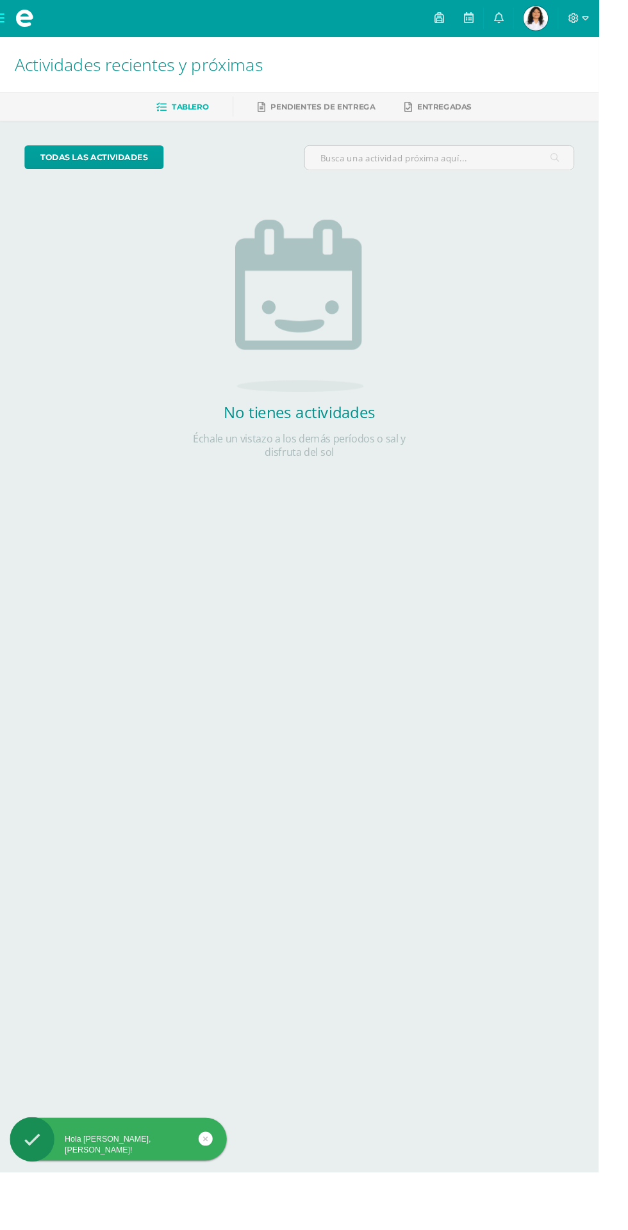
click at [574, 20] on img at bounding box center [562, 19] width 26 height 26
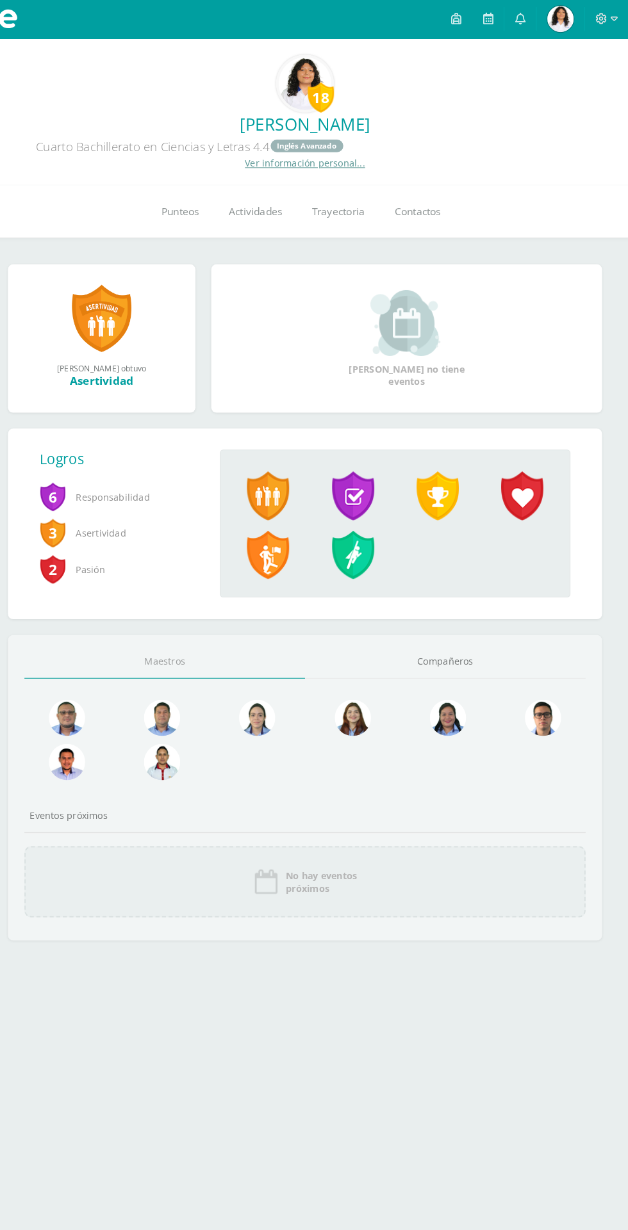
click at [573, 37] on link "Fanny Quetzali Mi Perfil" at bounding box center [562, 19] width 46 height 38
click at [601, 19] on icon at bounding box center [601, 18] width 11 height 11
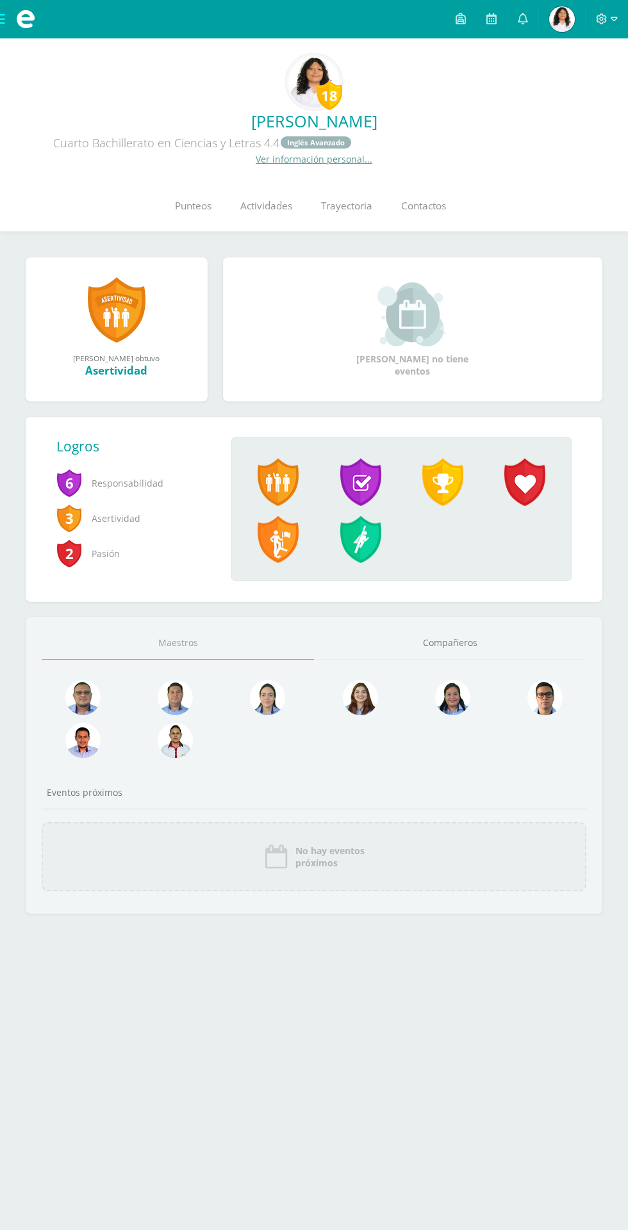
click at [605, 22] on icon at bounding box center [601, 18] width 11 height 11
click at [587, 44] on div "Configuración Cerrar sesión" at bounding box center [566, 73] width 101 height 70
click at [571, 88] on span "Cerrar sesión" at bounding box center [573, 87] width 58 height 12
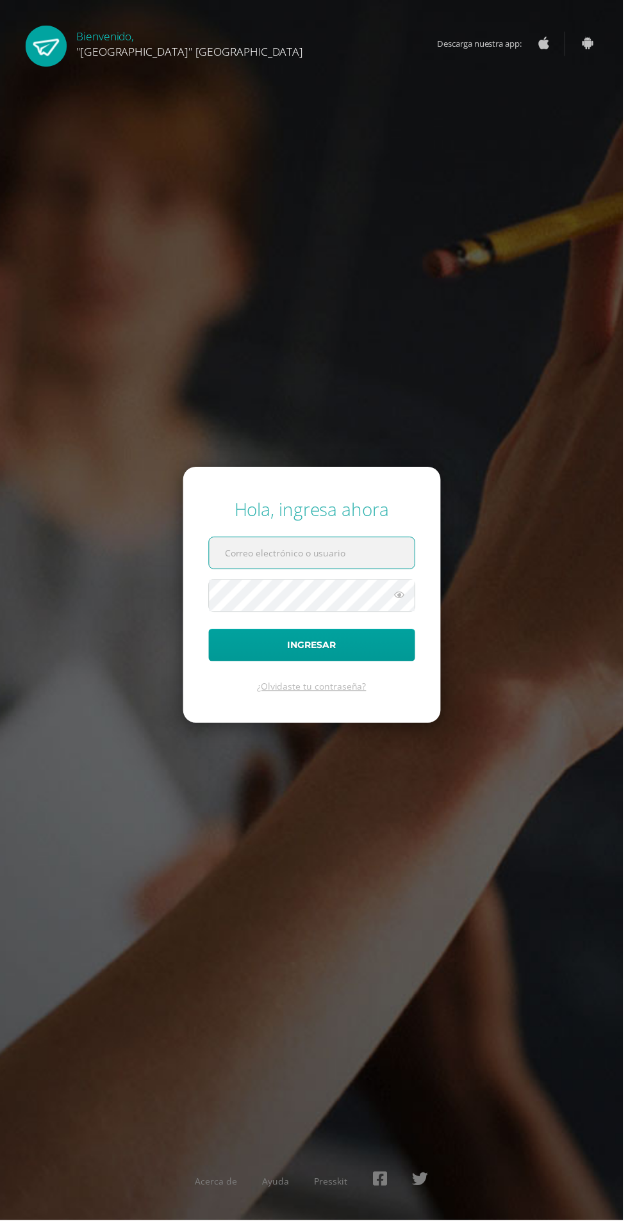
click at [305, 573] on input "text" at bounding box center [314, 557] width 207 height 31
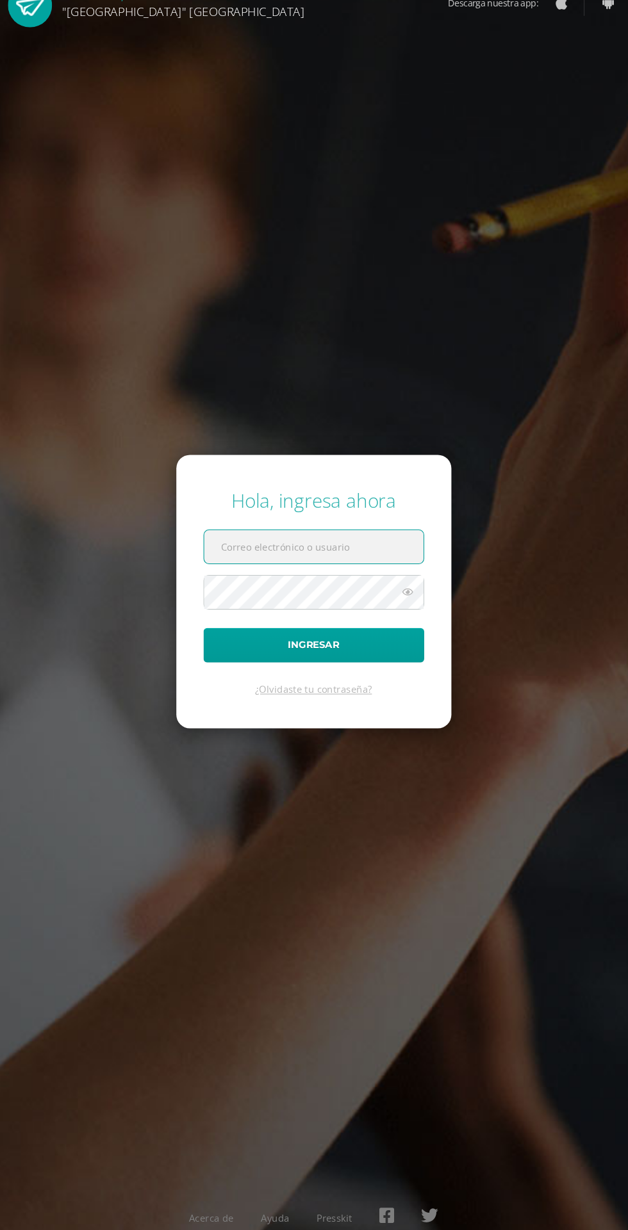
click at [254, 573] on input "text" at bounding box center [314, 557] width 207 height 31
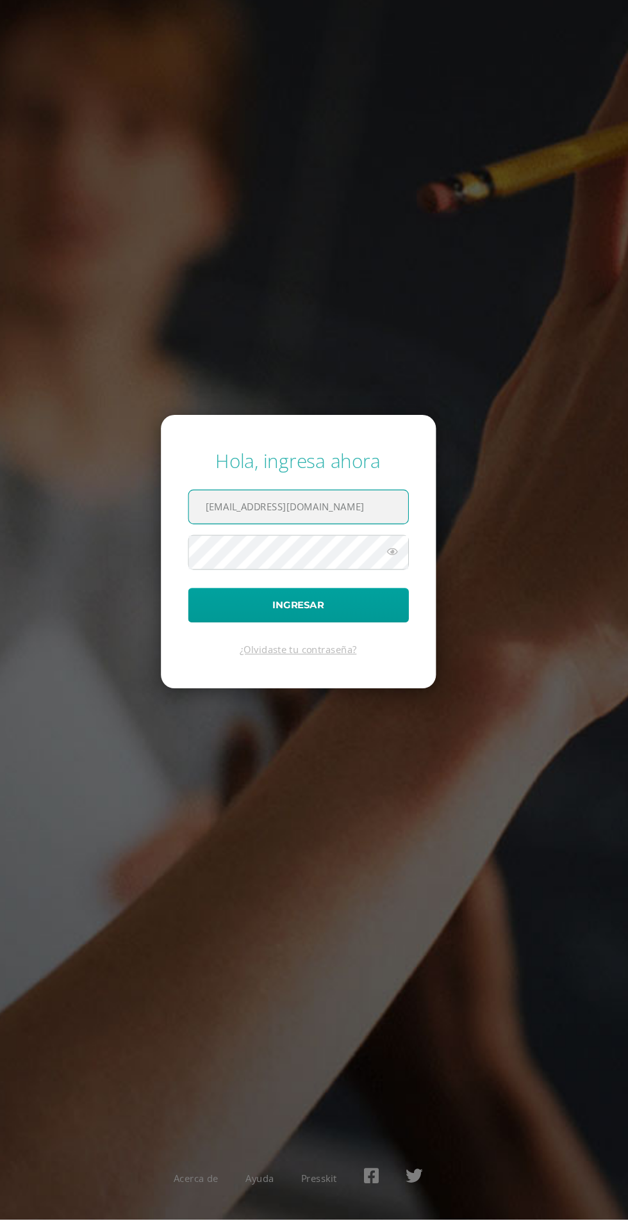
scroll to position [3, 0]
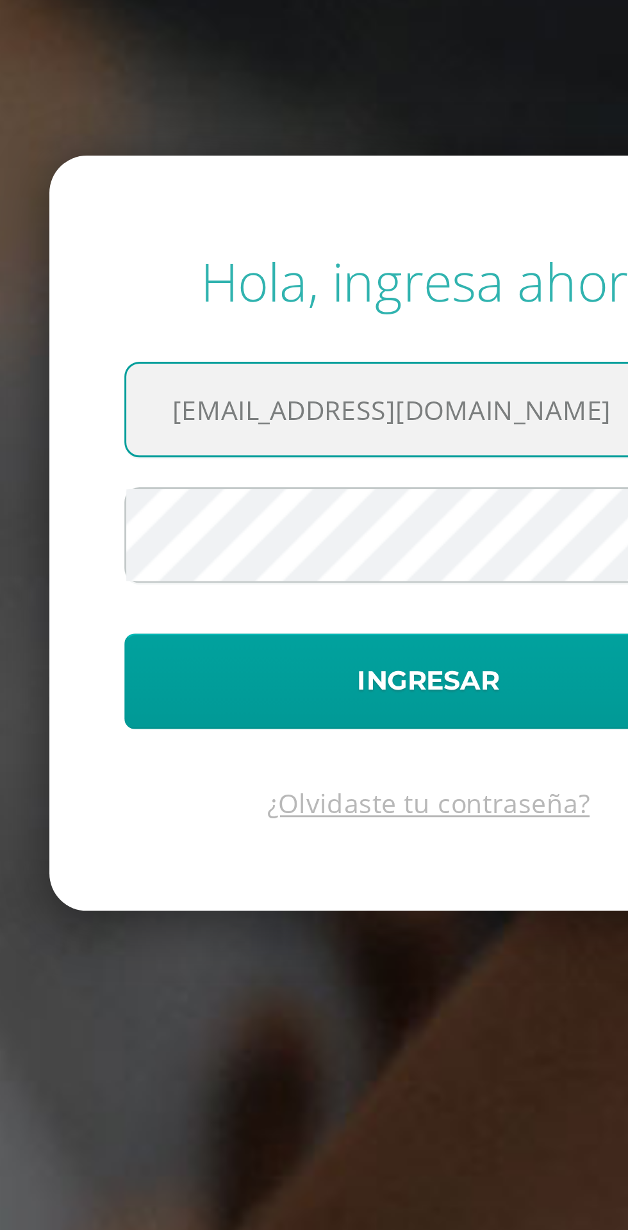
click at [252, 573] on input "[EMAIL_ADDRESS][DOMAIN_NAME]" at bounding box center [314, 557] width 207 height 31
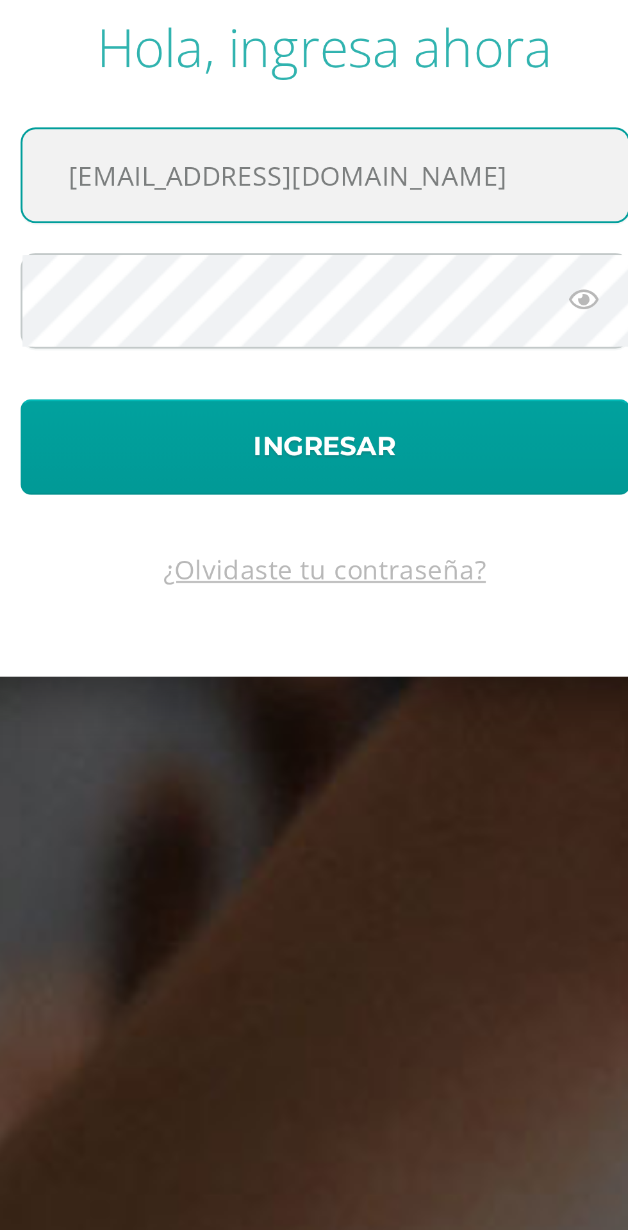
type input "25160@lasallechiquimula.edu.gt"
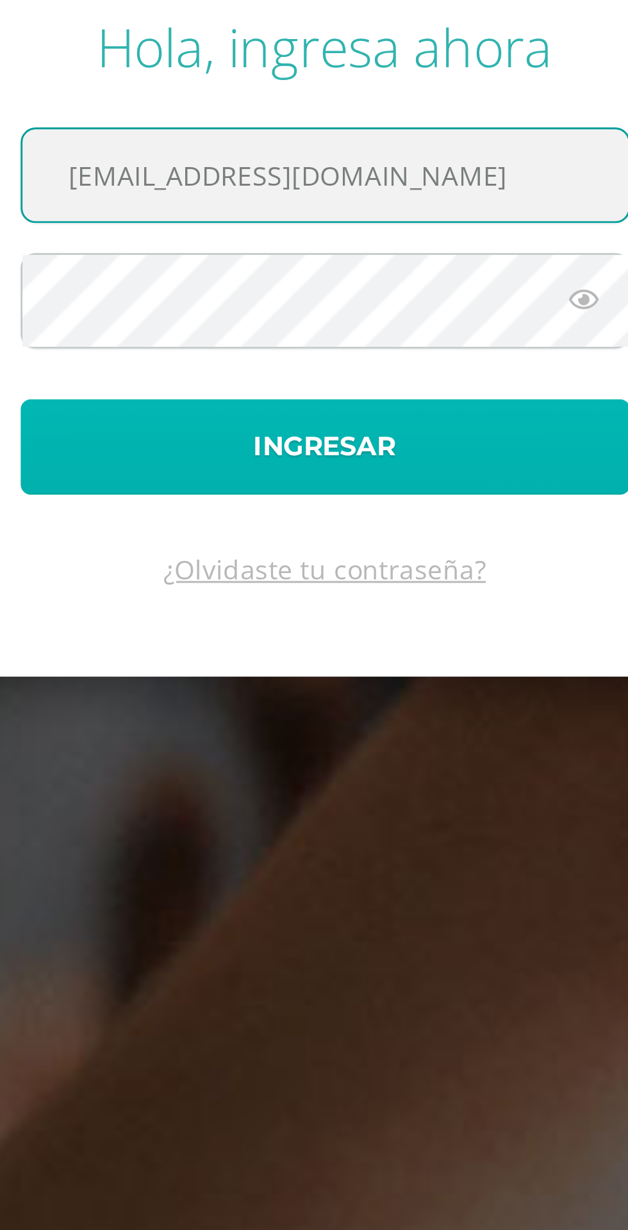
click at [398, 667] on button "Ingresar" at bounding box center [314, 650] width 208 height 33
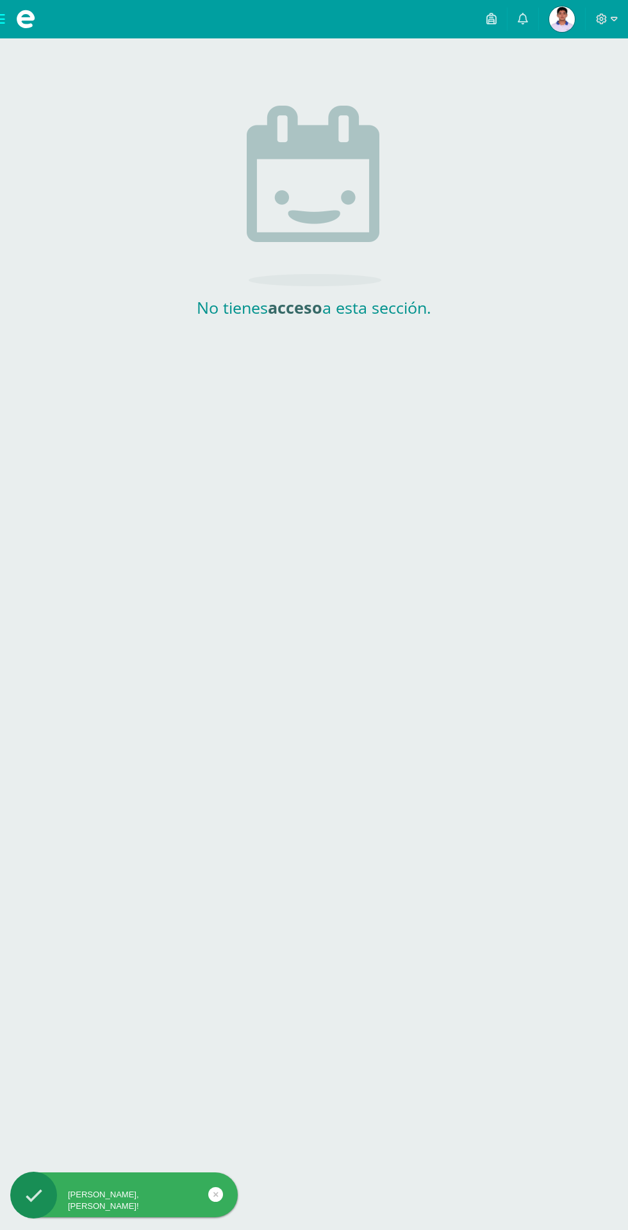
click at [160, 1196] on div "Hola Jorge Alexander, bienvenido a Edoo!" at bounding box center [123, 1200] width 227 height 23
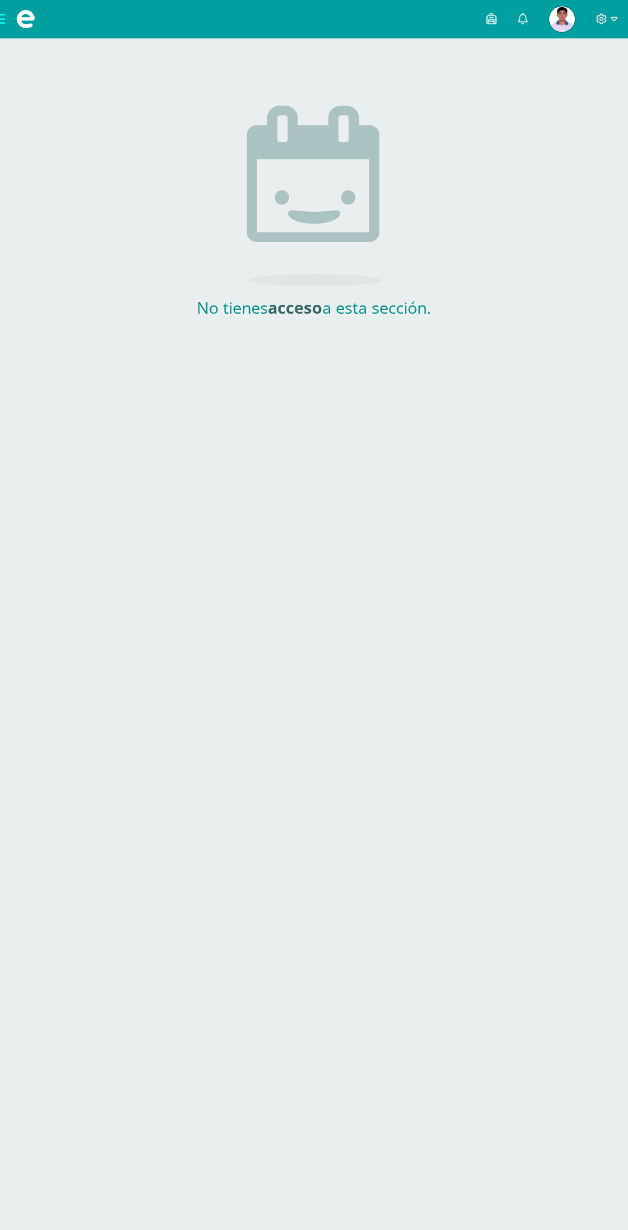
click at [63, 354] on html "Hola Jorge Alexander, bienvenido a Edoo! Mis cursos Archivos Cerrar panel Confi…" at bounding box center [314, 177] width 628 height 354
click at [21, 26] on span at bounding box center [25, 19] width 19 height 19
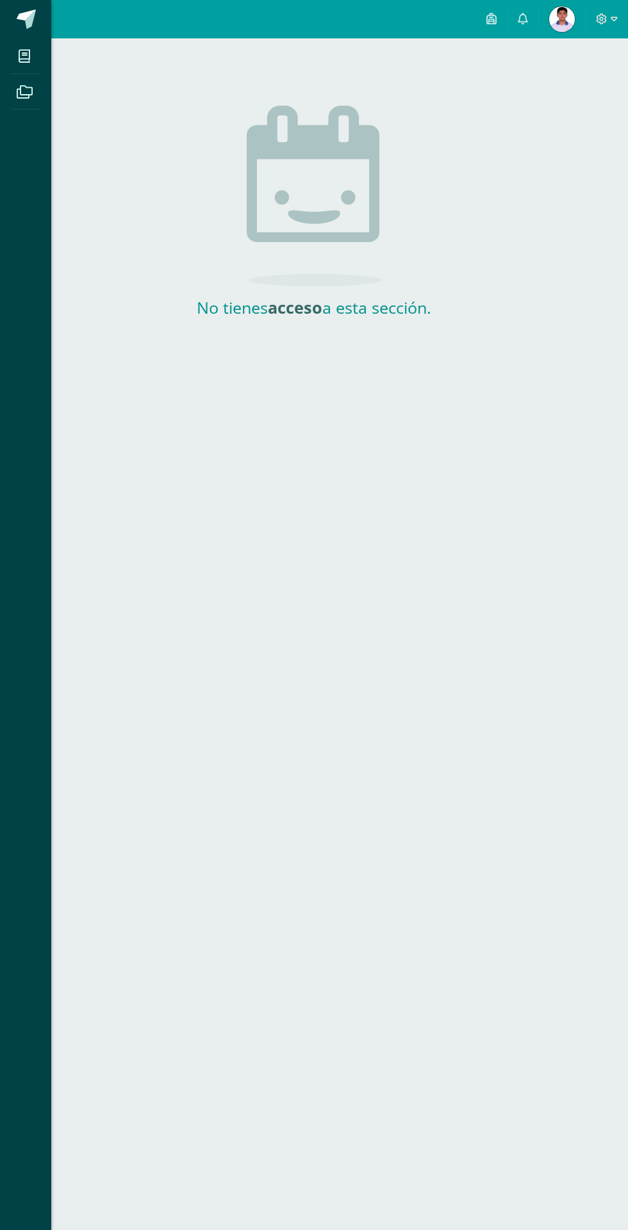
click at [24, 56] on icon at bounding box center [25, 56] width 12 height 13
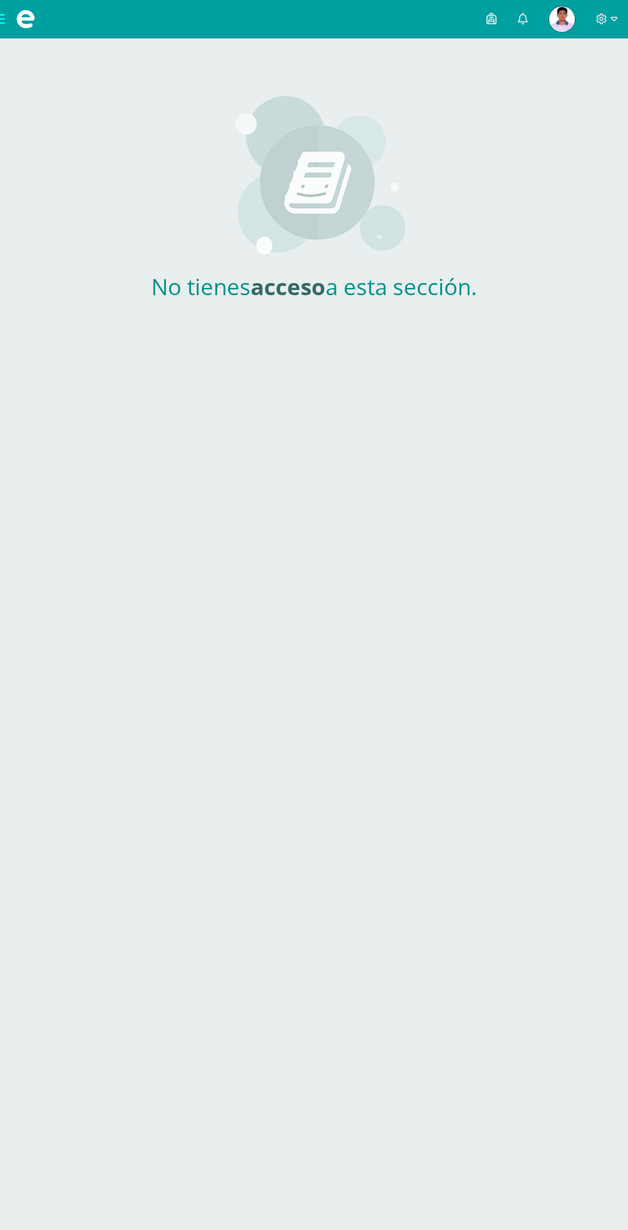
click at [15, 35] on span at bounding box center [25, 19] width 51 height 38
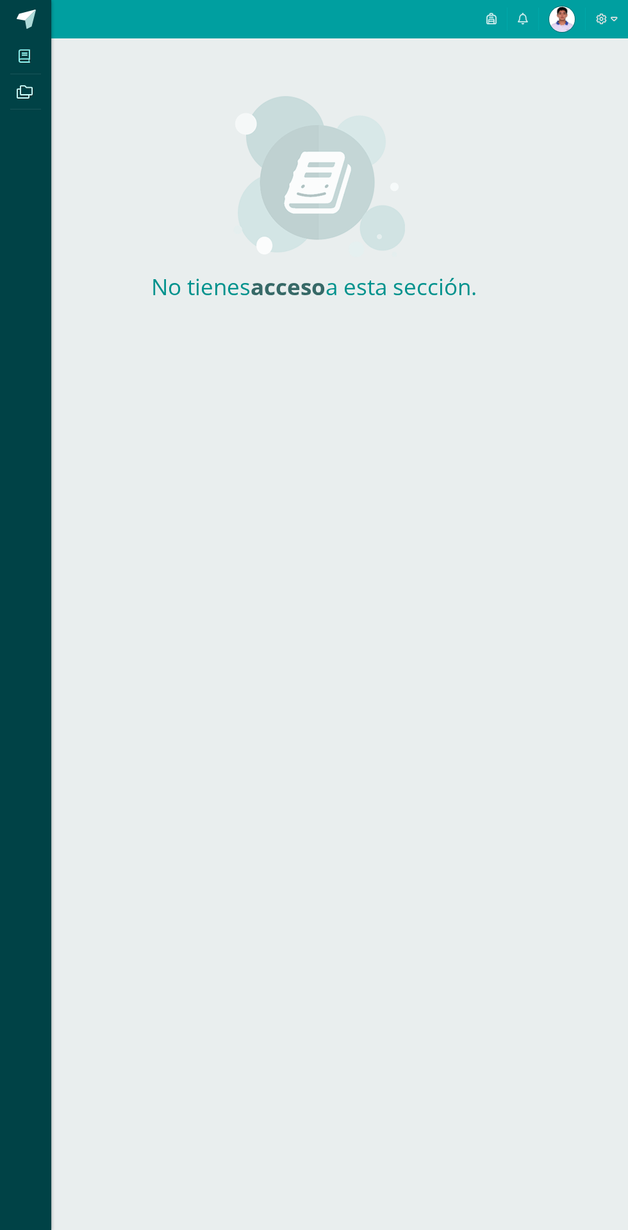
click at [28, 104] on span at bounding box center [24, 91] width 29 height 29
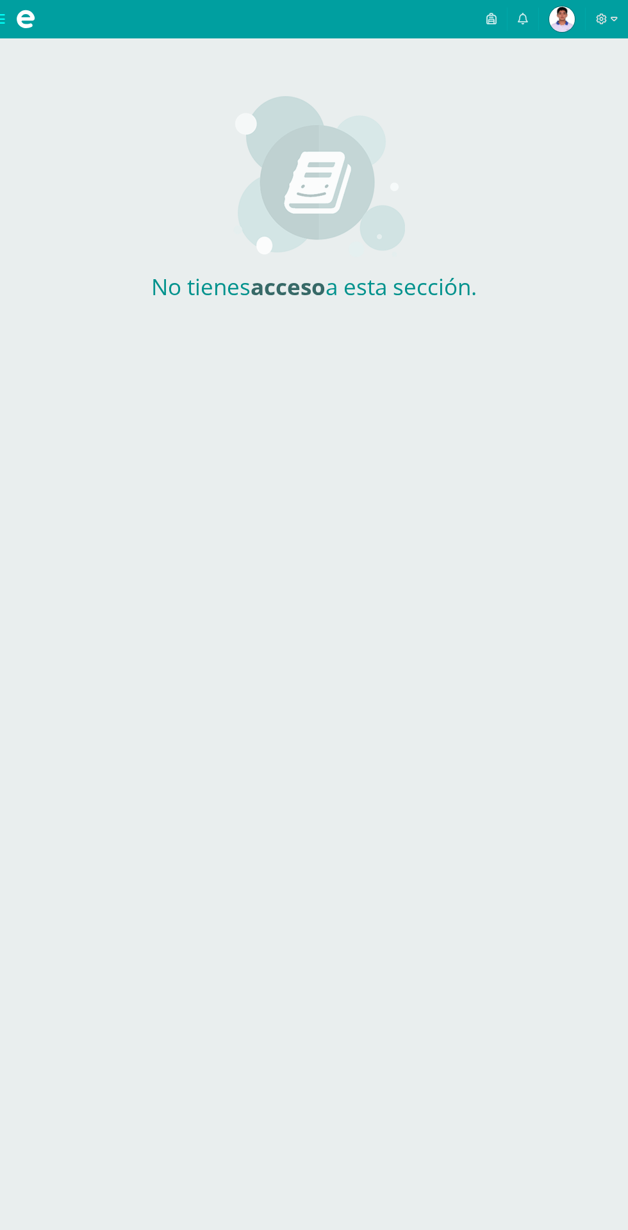
click at [548, 37] on link "Jorge Alexander Estudiante" at bounding box center [562, 19] width 46 height 38
click at [605, 21] on icon at bounding box center [601, 18] width 11 height 11
click at [545, 63] on link "Configuración" at bounding box center [566, 68] width 101 height 19
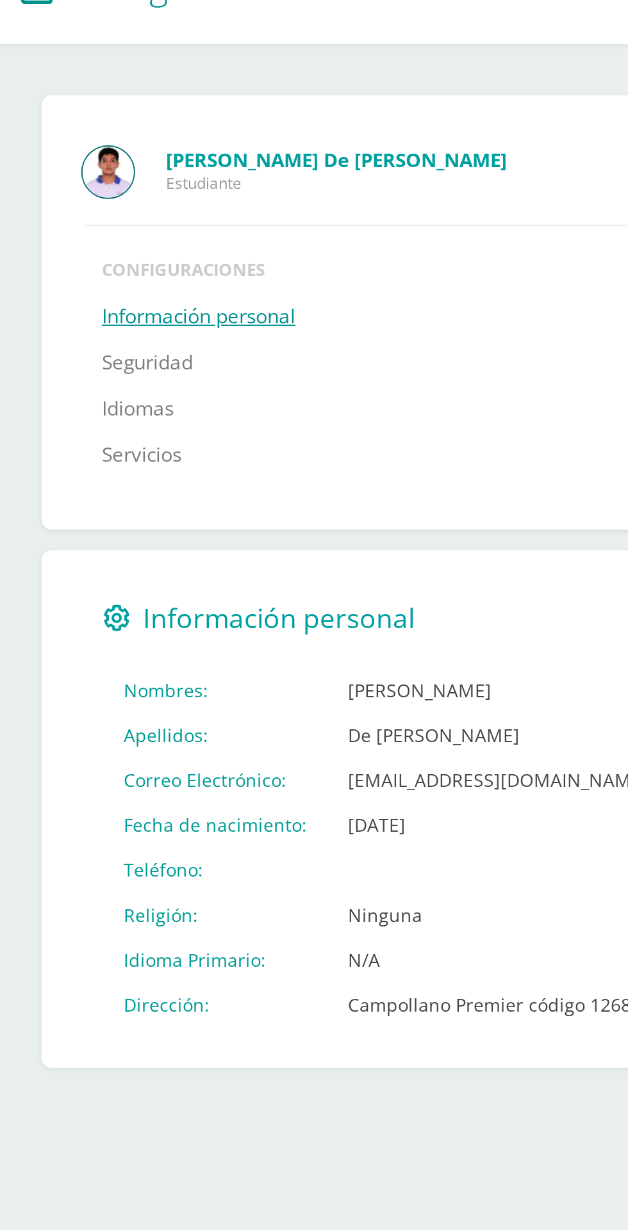
click at [94, 257] on link "Seguridad" at bounding box center [78, 256] width 45 height 23
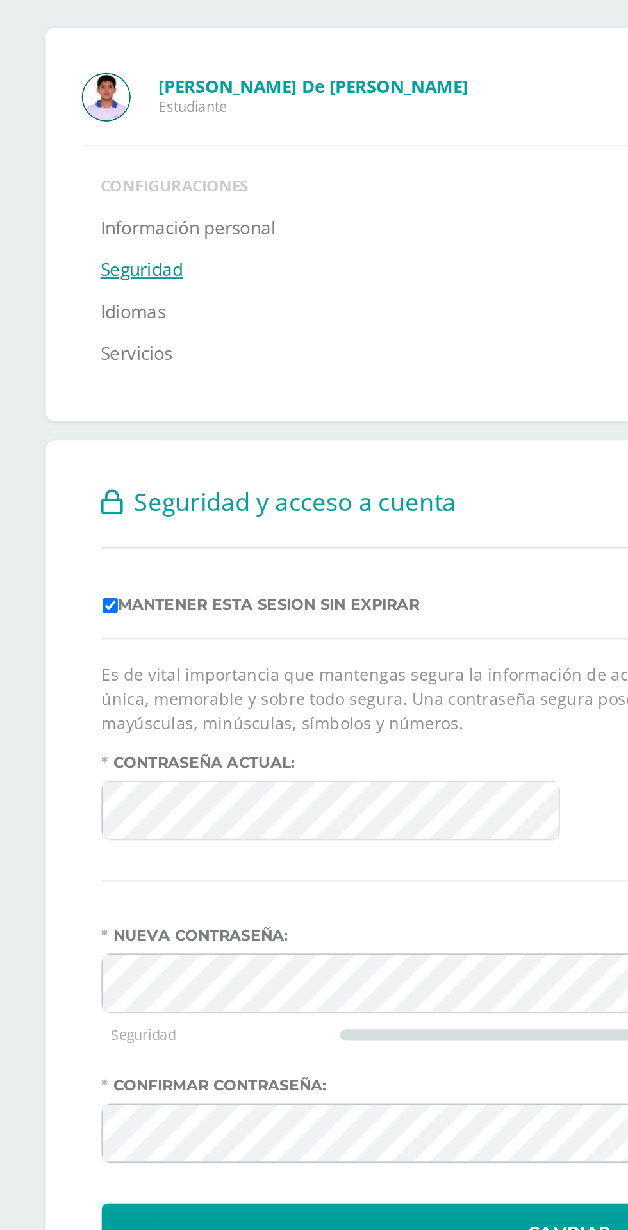
click at [83, 282] on link "Idiomas" at bounding box center [74, 279] width 36 height 23
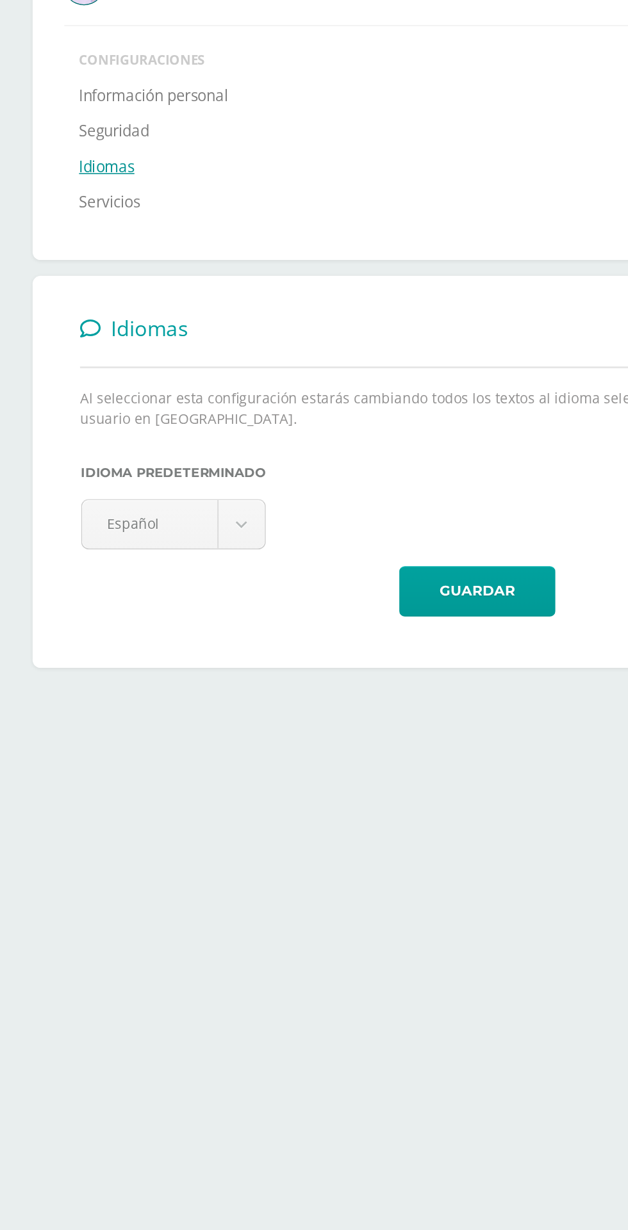
click at [89, 307] on link "Servicios" at bounding box center [76, 302] width 40 height 23
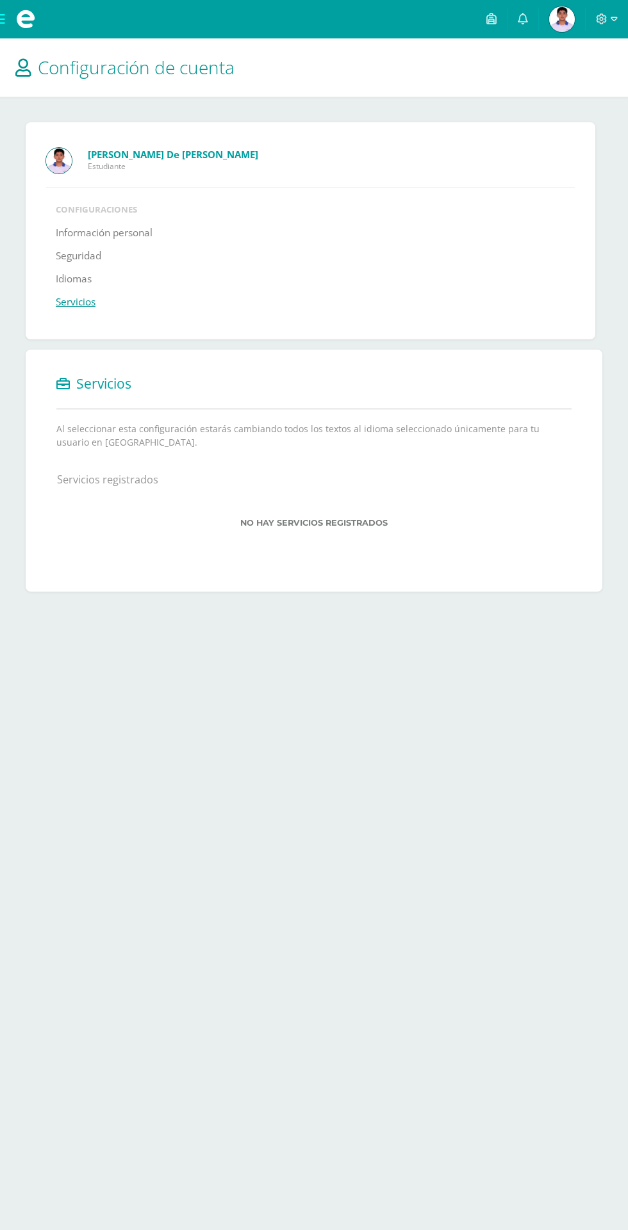
click at [554, 31] on span "Jorge Alexander Estudiante" at bounding box center [561, 19] width 31 height 26
click at [563, 19] on img at bounding box center [562, 19] width 26 height 26
click at [548, 19] on span "Jorge Alexander Estudiante" at bounding box center [561, 19] width 31 height 26
click at [564, 24] on img at bounding box center [562, 19] width 26 height 26
click at [555, 6] on span "Jorge Alexander Estudiante" at bounding box center [561, 19] width 31 height 26
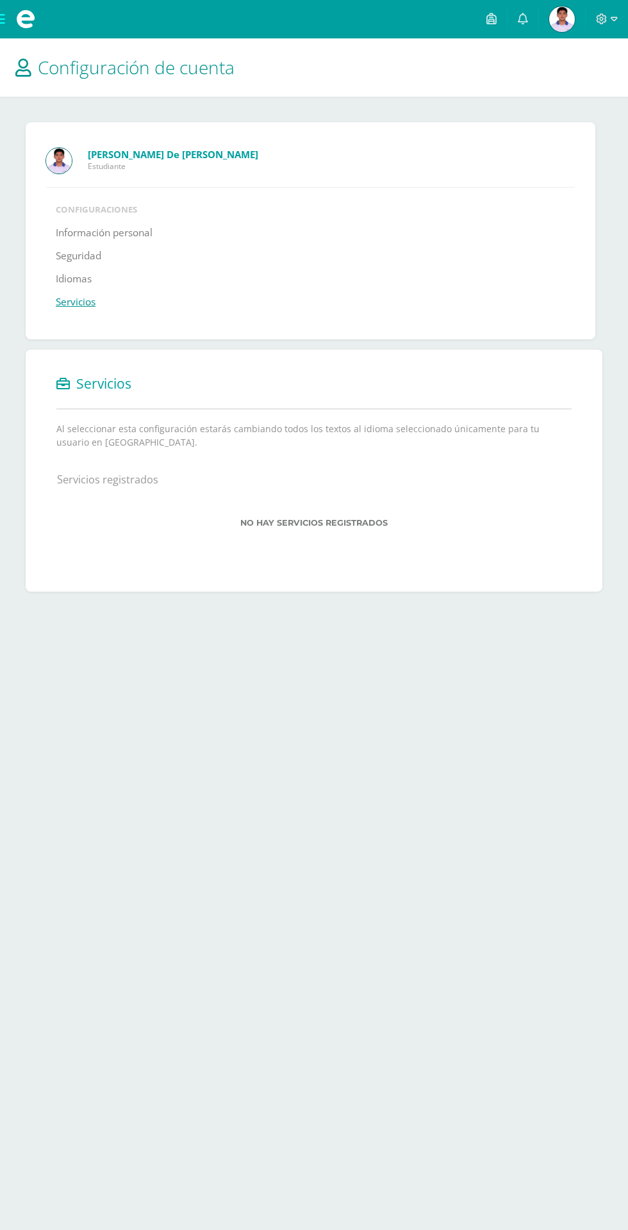
click at [557, 13] on img at bounding box center [562, 19] width 26 height 26
click at [576, 19] on span "[PERSON_NAME] Estudiante" at bounding box center [561, 19] width 31 height 26
click at [606, 22] on icon at bounding box center [602, 19] width 12 height 12
click at [578, 87] on span "Cerrar sesión" at bounding box center [573, 87] width 58 height 12
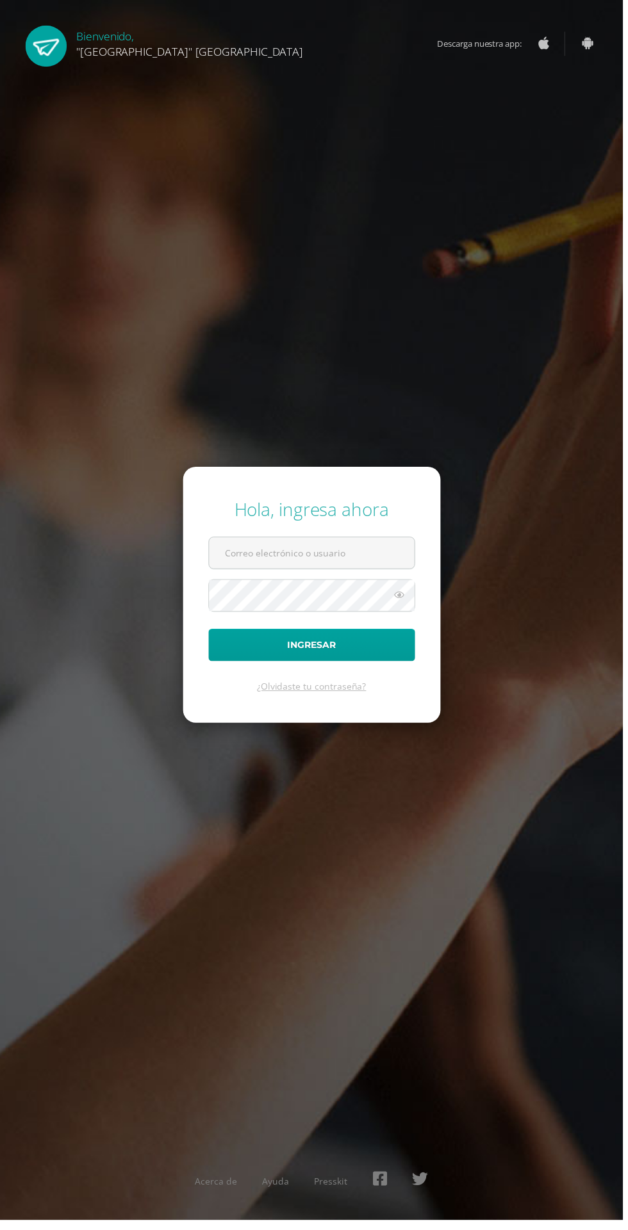
click at [237, 573] on input "text" at bounding box center [314, 557] width 207 height 31
type input "[EMAIL_ADDRESS][DOMAIN_NAME]"
click at [210, 634] on button "Ingresar" at bounding box center [314, 650] width 208 height 33
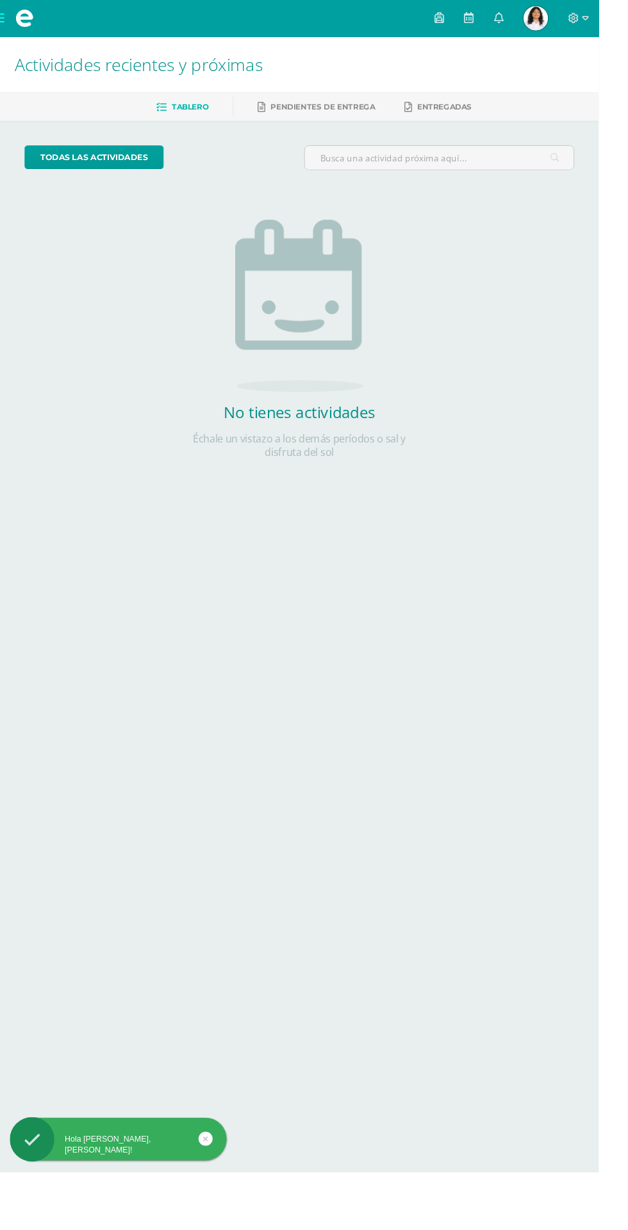
click at [528, 20] on icon at bounding box center [522, 19] width 10 height 12
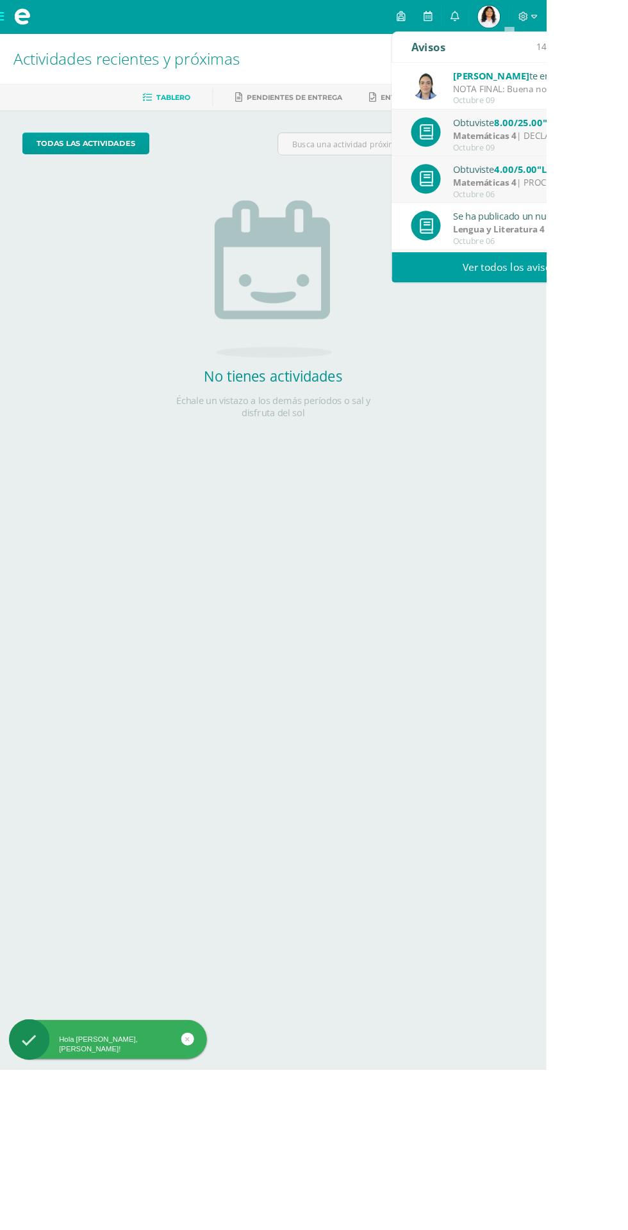
click at [479, 296] on link "Ver todos los avisos" at bounding box center [585, 306] width 271 height 35
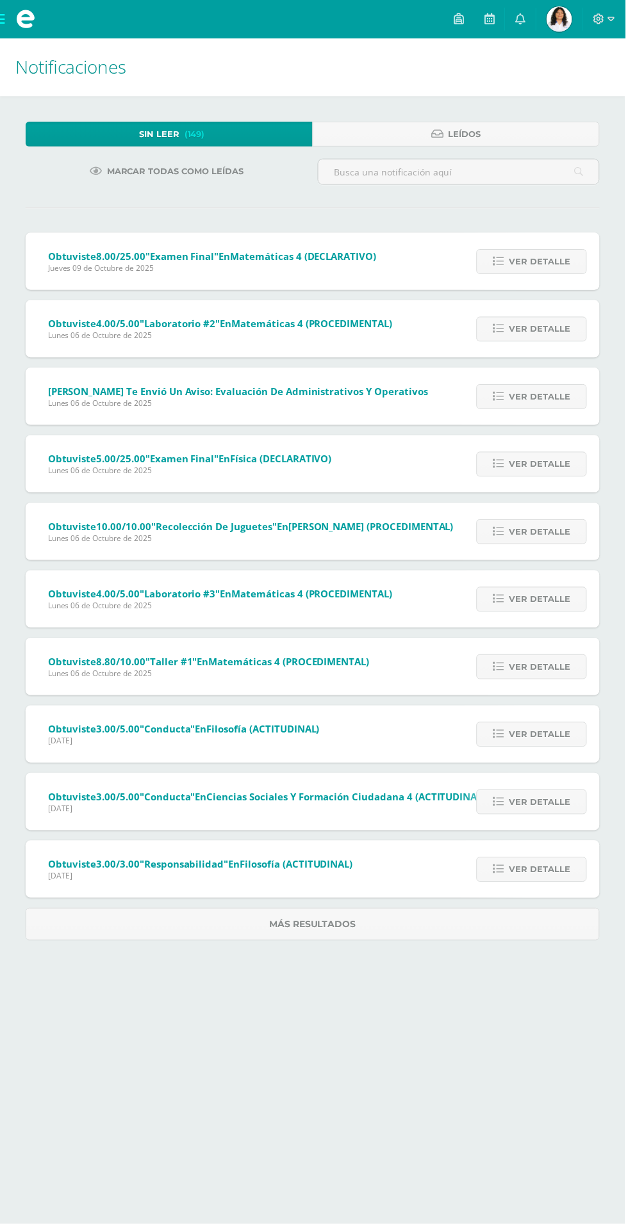
click at [577, 19] on span "[PERSON_NAME] Mi Perfil" at bounding box center [561, 19] width 31 height 26
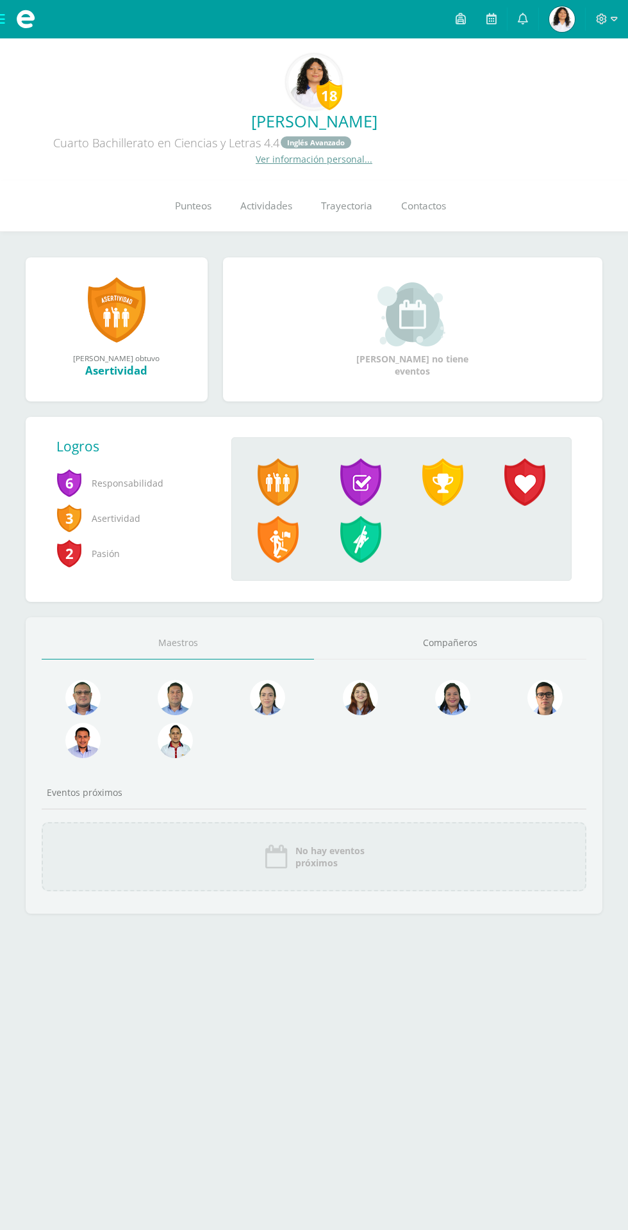
click at [160, 200] on link "Punteos" at bounding box center [192, 206] width 65 height 51
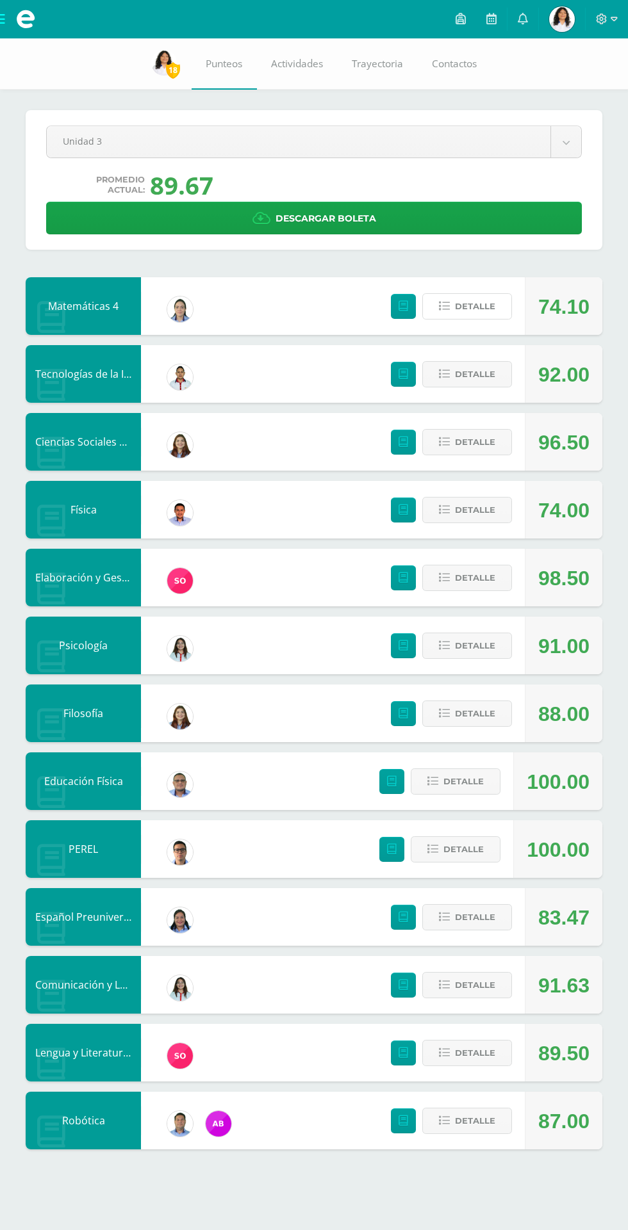
click at [450, 307] on icon at bounding box center [444, 306] width 11 height 11
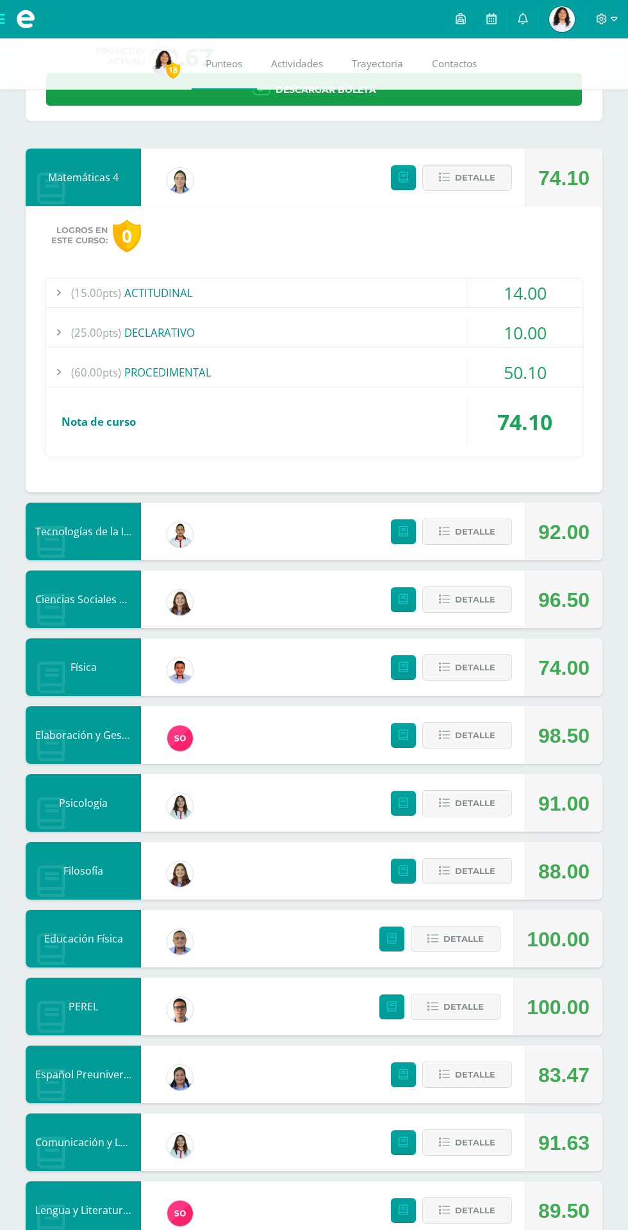
scroll to position [129, 0]
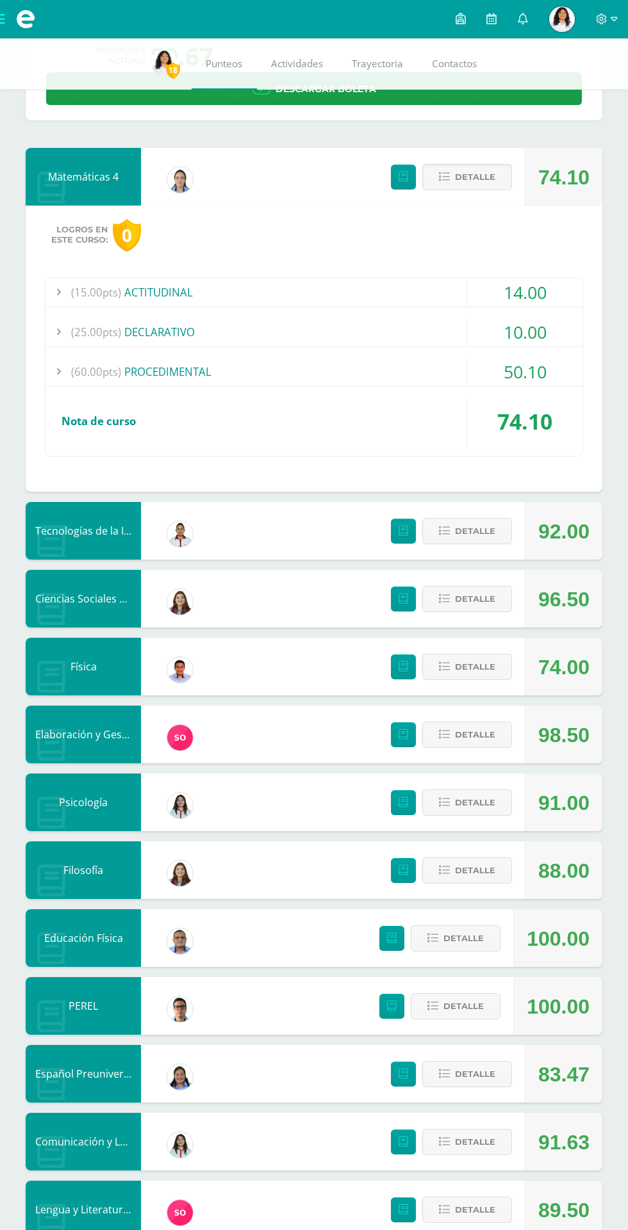
click at [473, 179] on span "Detalle" at bounding box center [475, 177] width 40 height 24
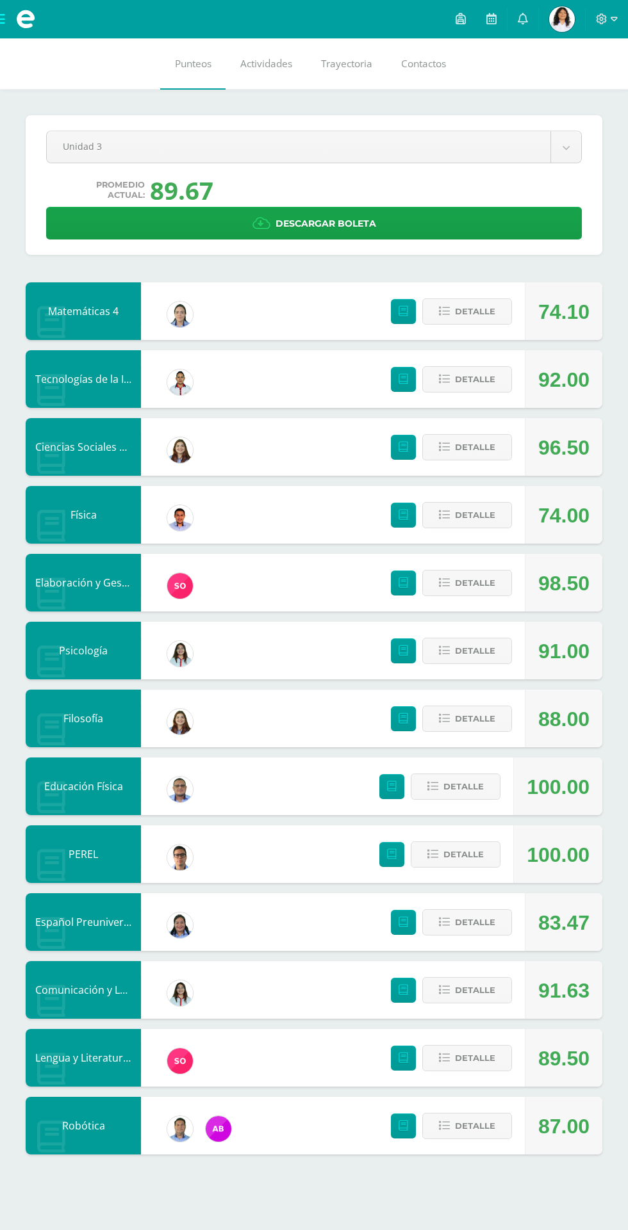
click at [575, 31] on span "Fanny Quetzali Mi Perfil" at bounding box center [561, 19] width 31 height 26
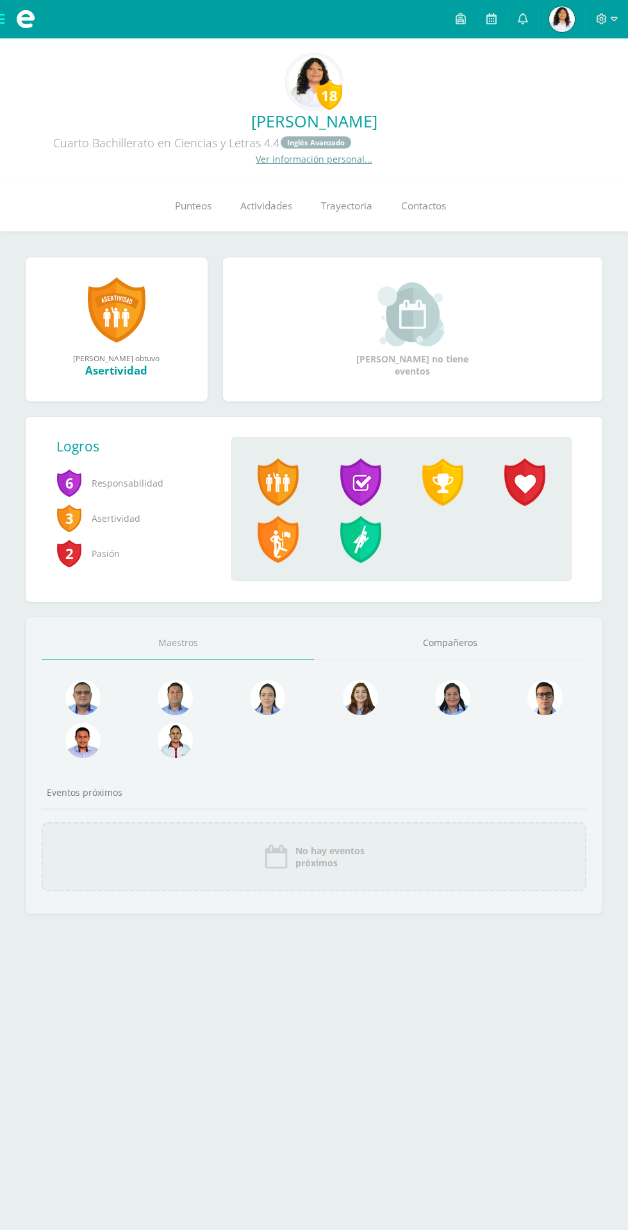
click at [523, 19] on icon at bounding box center [522, 19] width 10 height 12
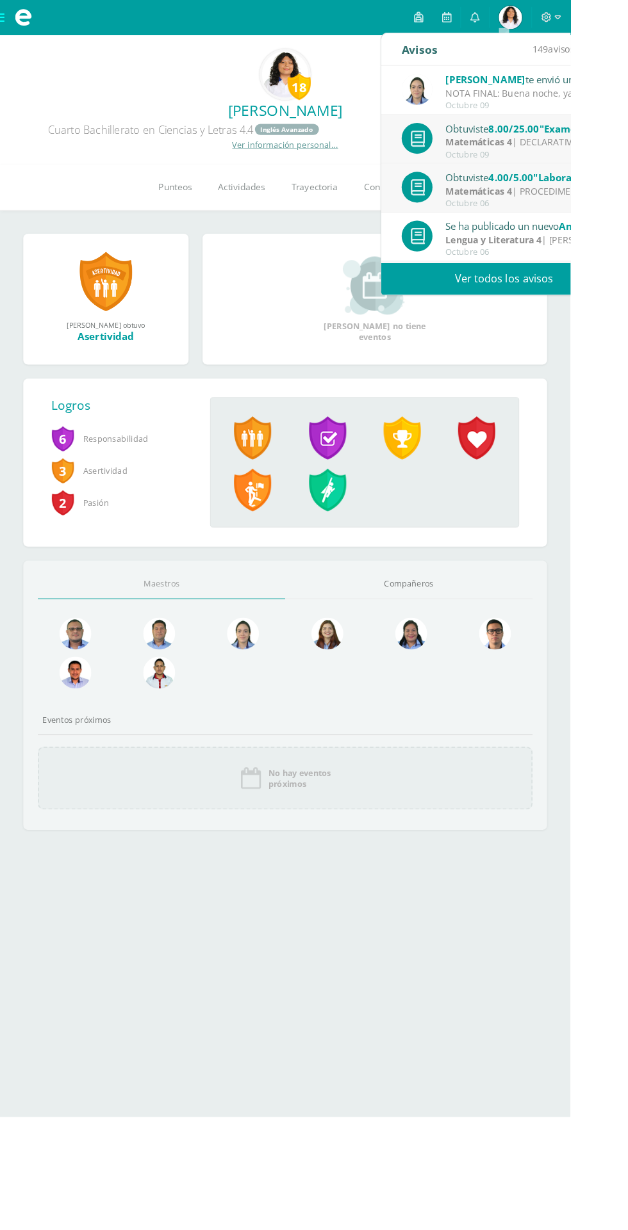
click at [483, 300] on link "Ver todos los avisos" at bounding box center [554, 306] width 271 height 35
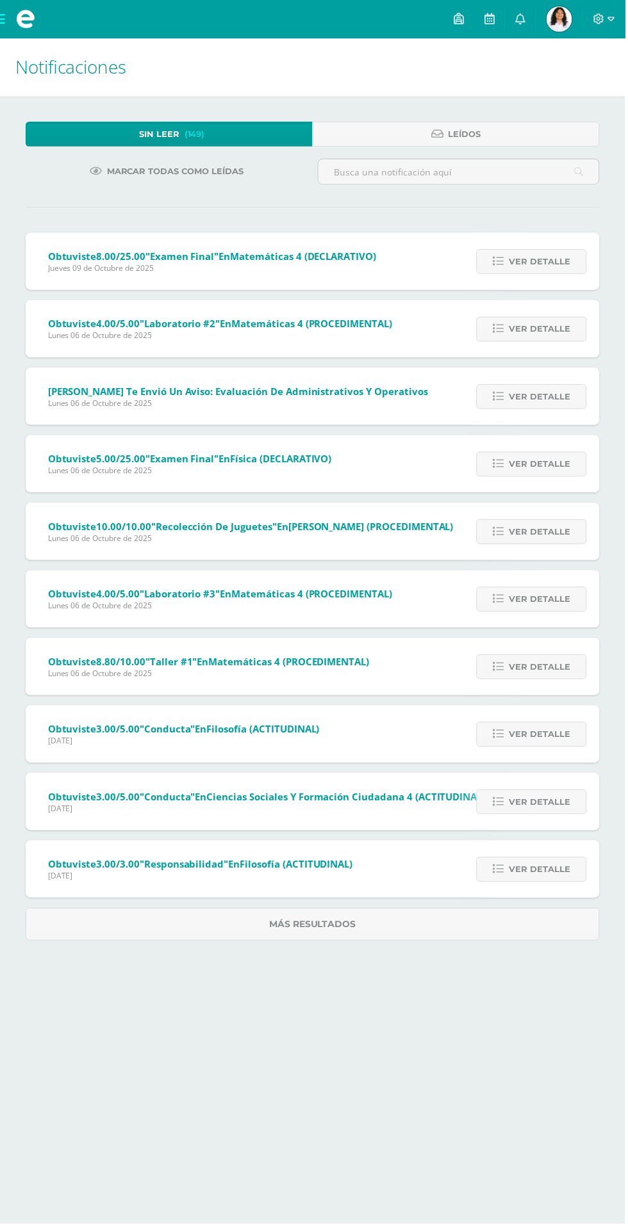
click at [514, 257] on span "Ver detalle" at bounding box center [541, 263] width 61 height 24
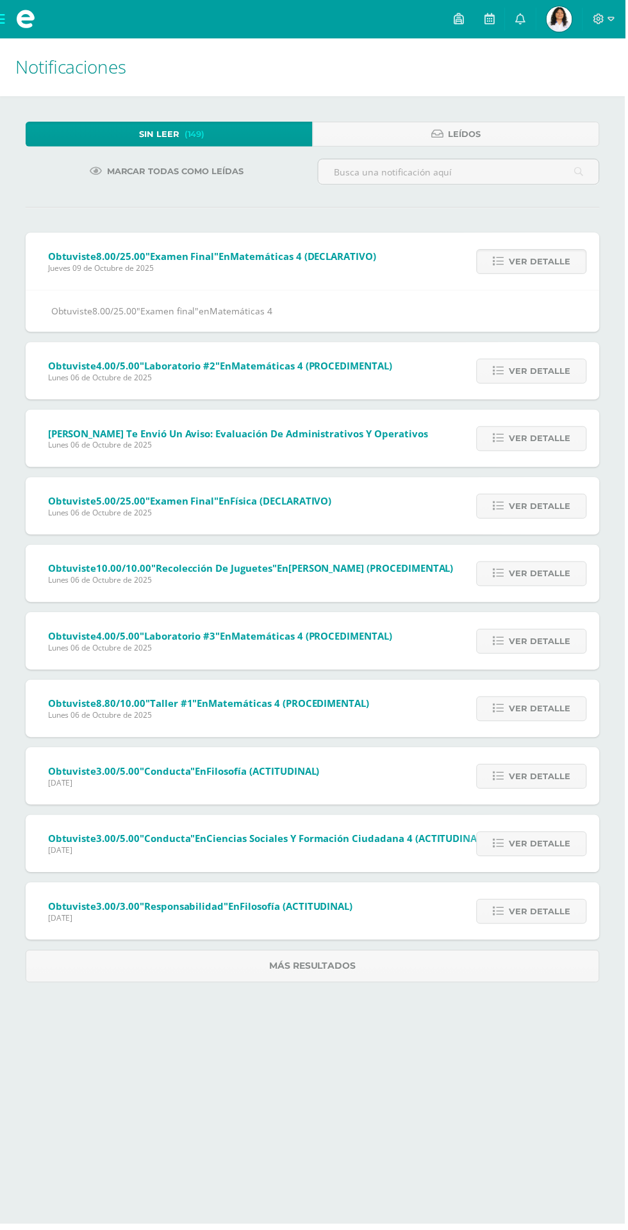
click at [486, 440] on link "Ver detalle" at bounding box center [533, 440] width 111 height 25
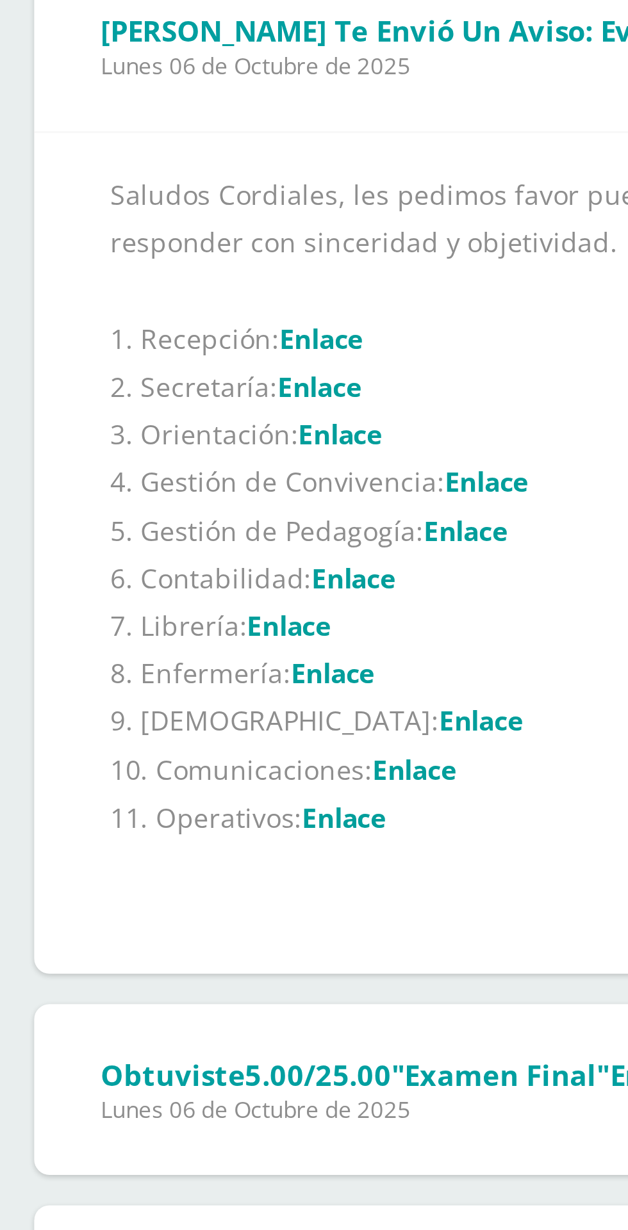
click at [131, 427] on link "Enlace" at bounding box center [122, 429] width 28 height 12
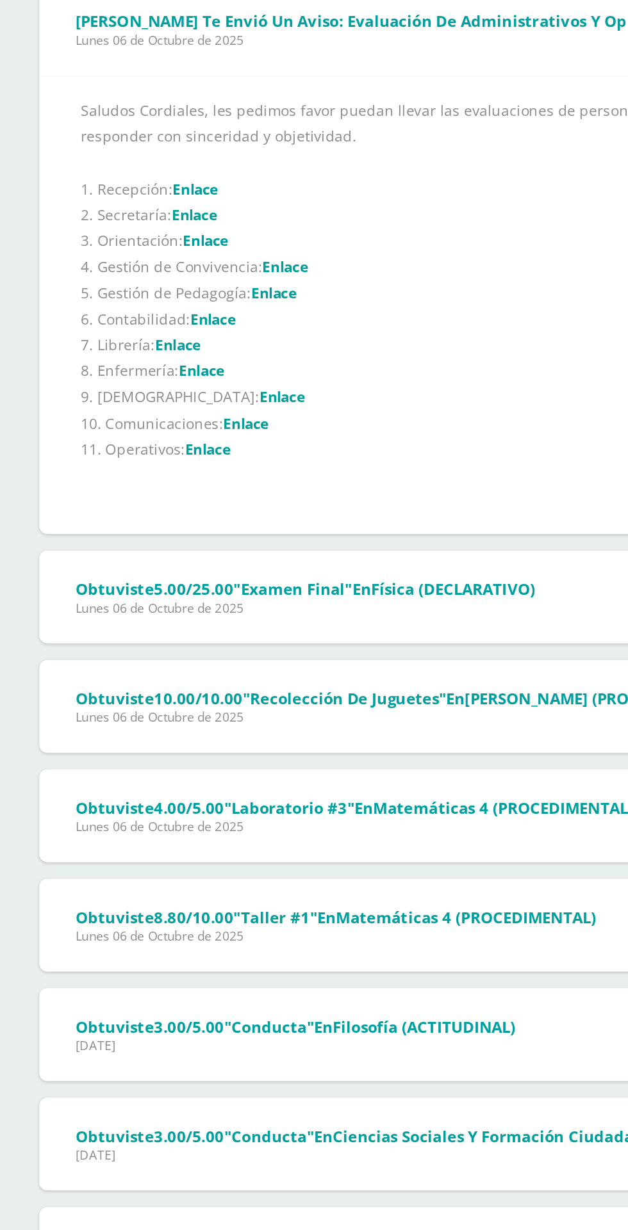
click at [120, 691] on span "Lunes 06 de Octubre de 2025" at bounding box center [190, 689] width 285 height 11
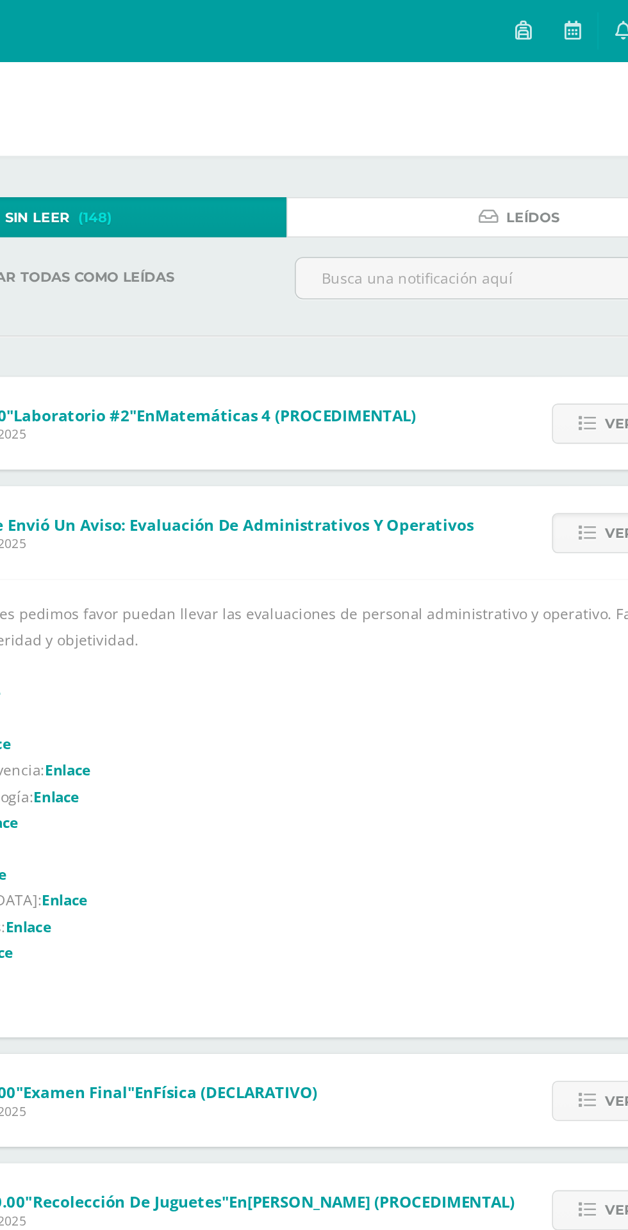
click at [384, 128] on link "Leídos" at bounding box center [458, 134] width 288 height 25
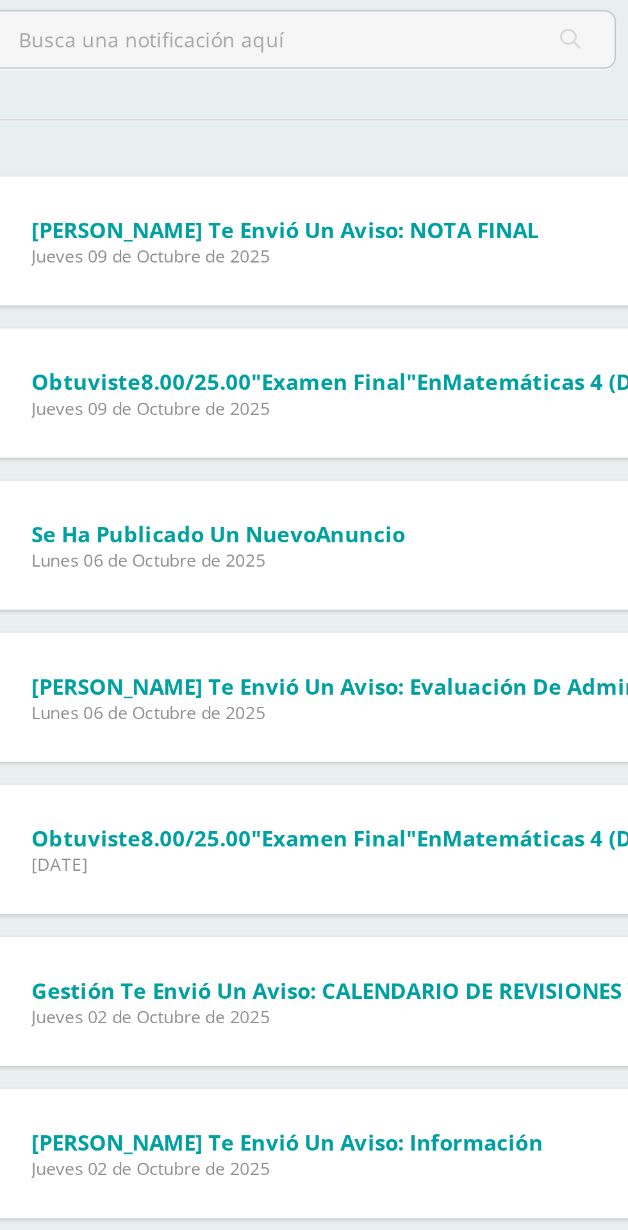
click at [97, 400] on span "Lunes 06 de Octubre de 2025" at bounding box center [131, 405] width 167 height 11
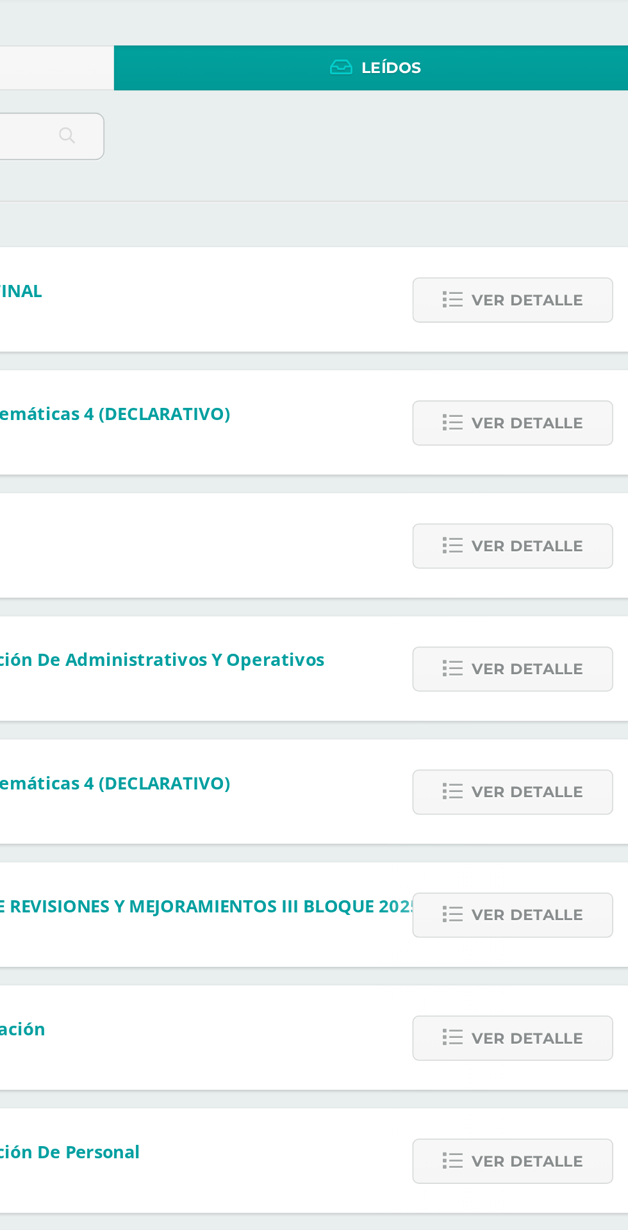
click at [528, 400] on span "Ver detalle" at bounding box center [541, 399] width 61 height 24
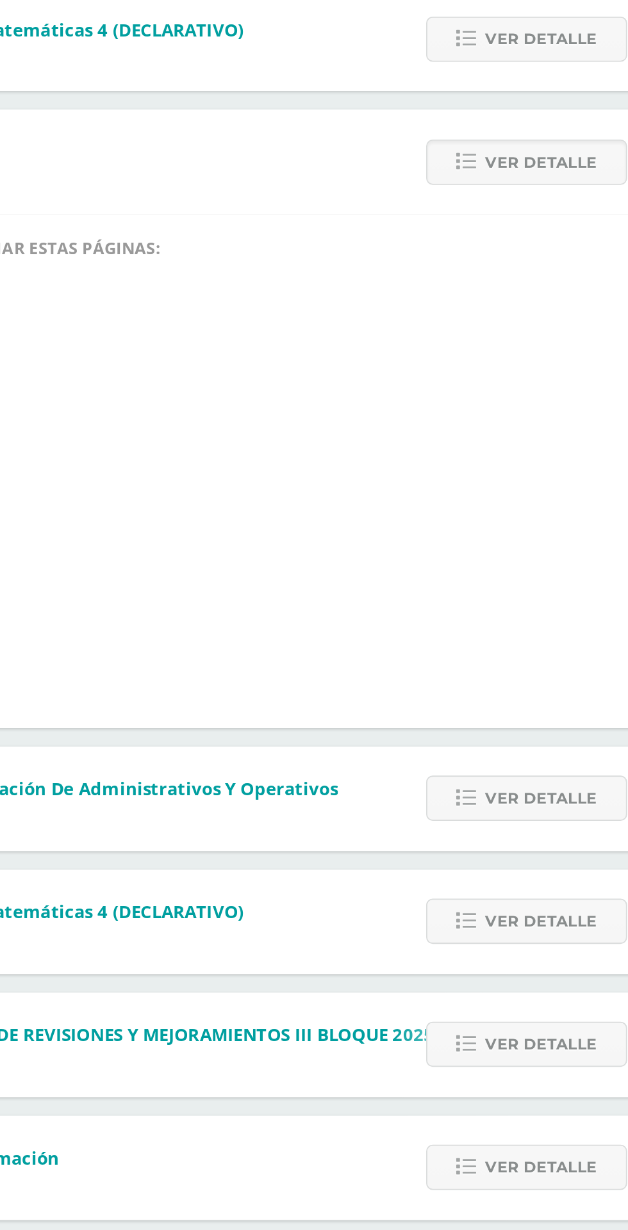
click at [528, 750] on span "Ver detalle" at bounding box center [541, 750] width 61 height 24
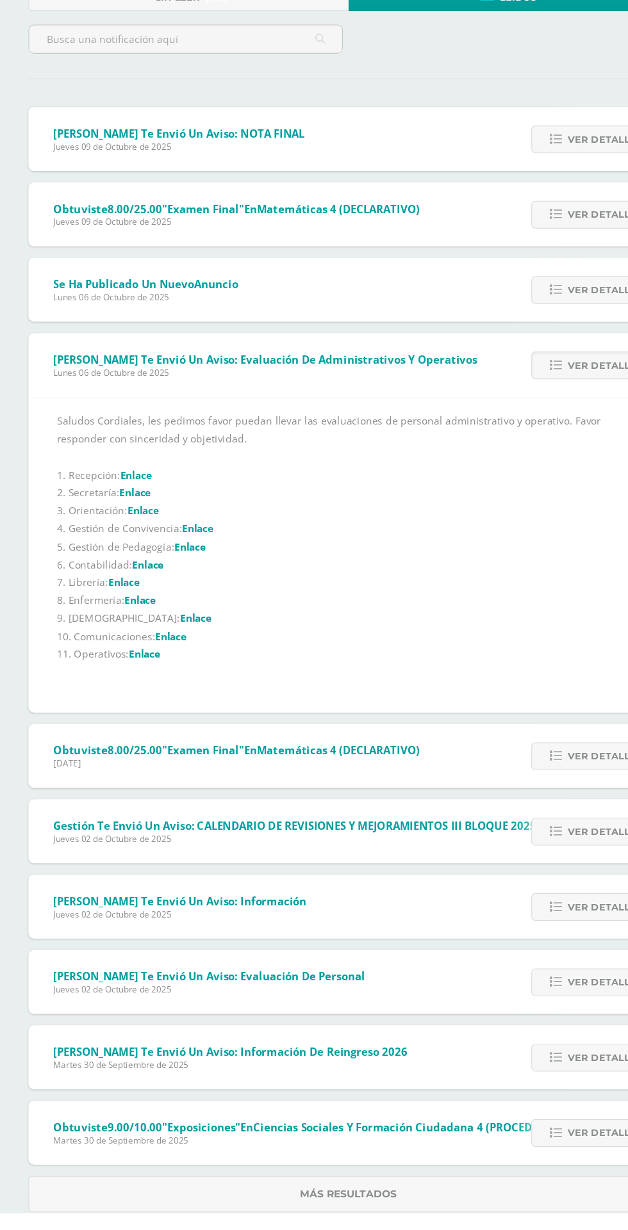
click at [532, 886] on span "Ver detalle" at bounding box center [541, 887] width 61 height 24
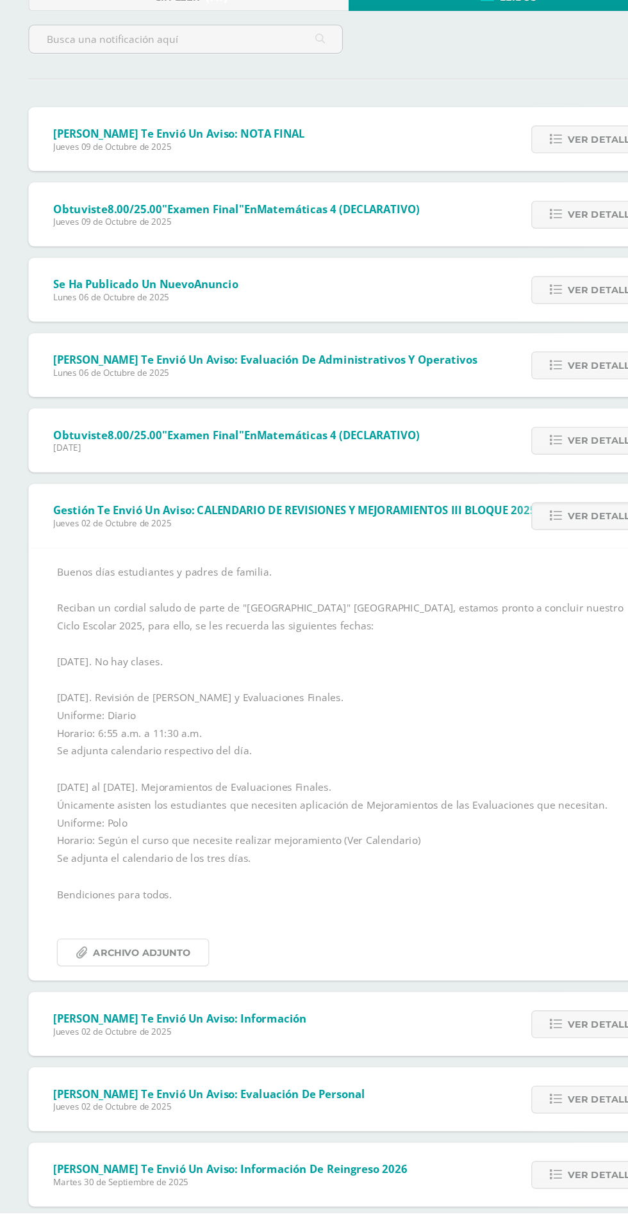
click at [163, 994] on span "Archivo Adjunto" at bounding box center [128, 996] width 88 height 24
